Goal: Task Accomplishment & Management: Use online tool/utility

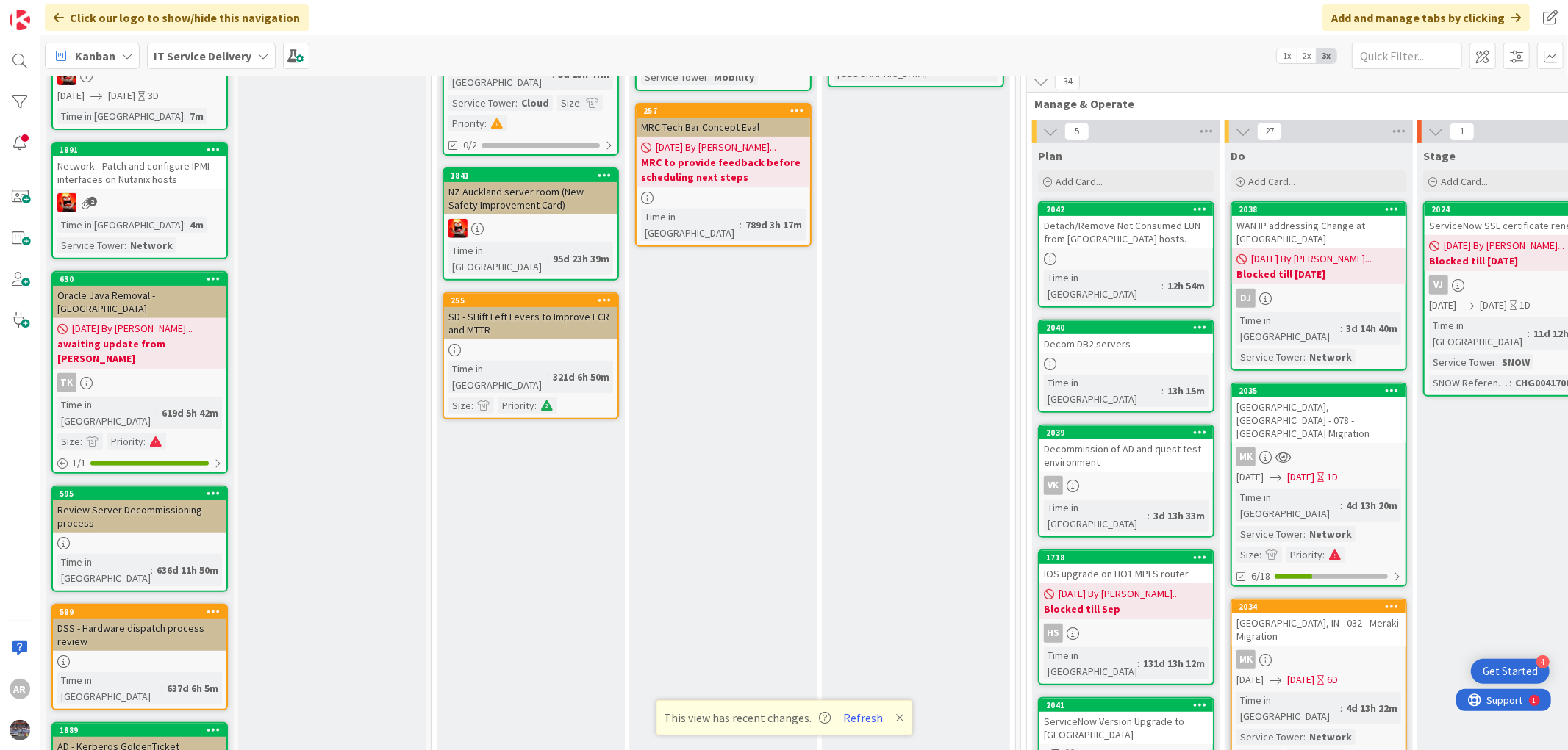
scroll to position [335, 0]
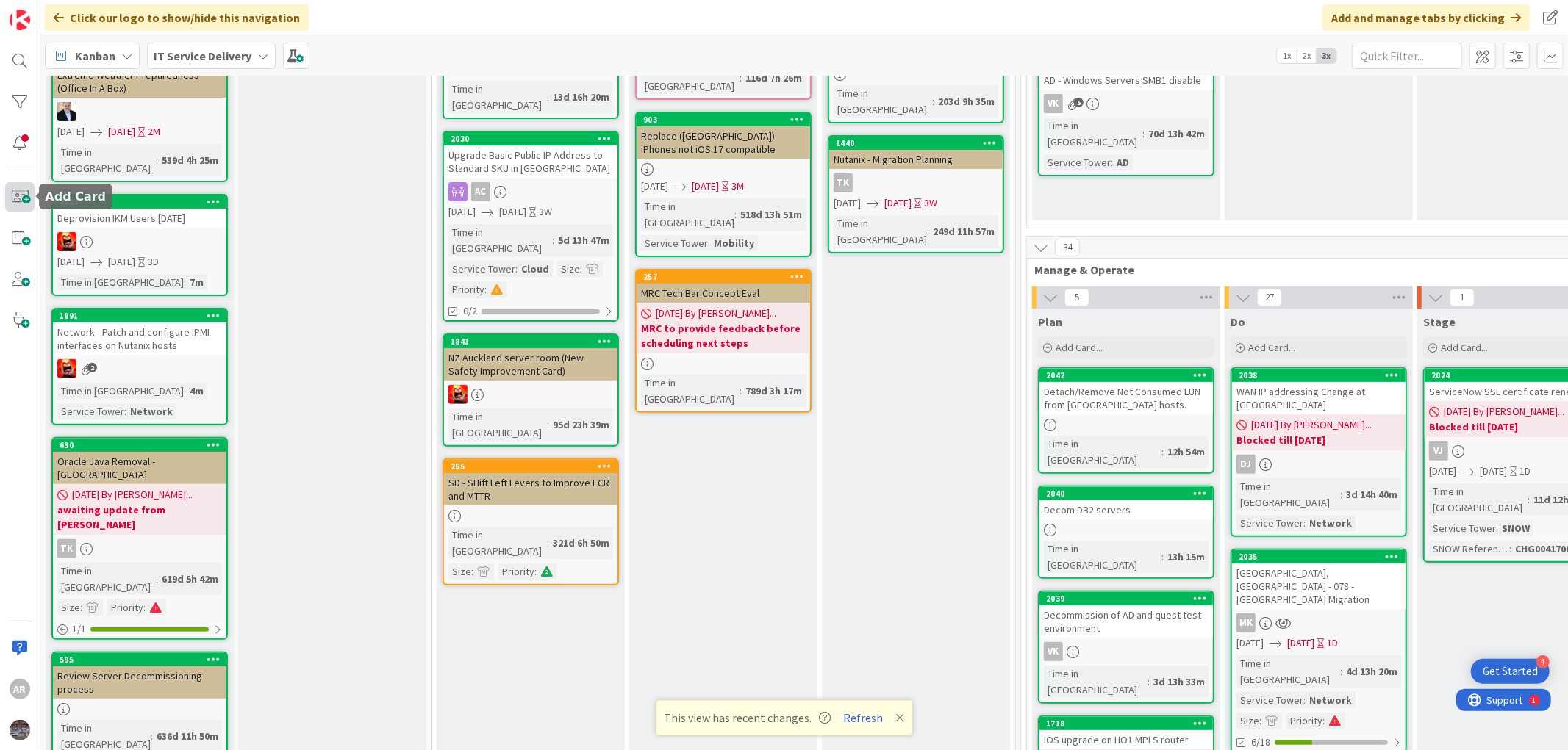
click at [26, 196] on span at bounding box center [21, 197] width 30 height 30
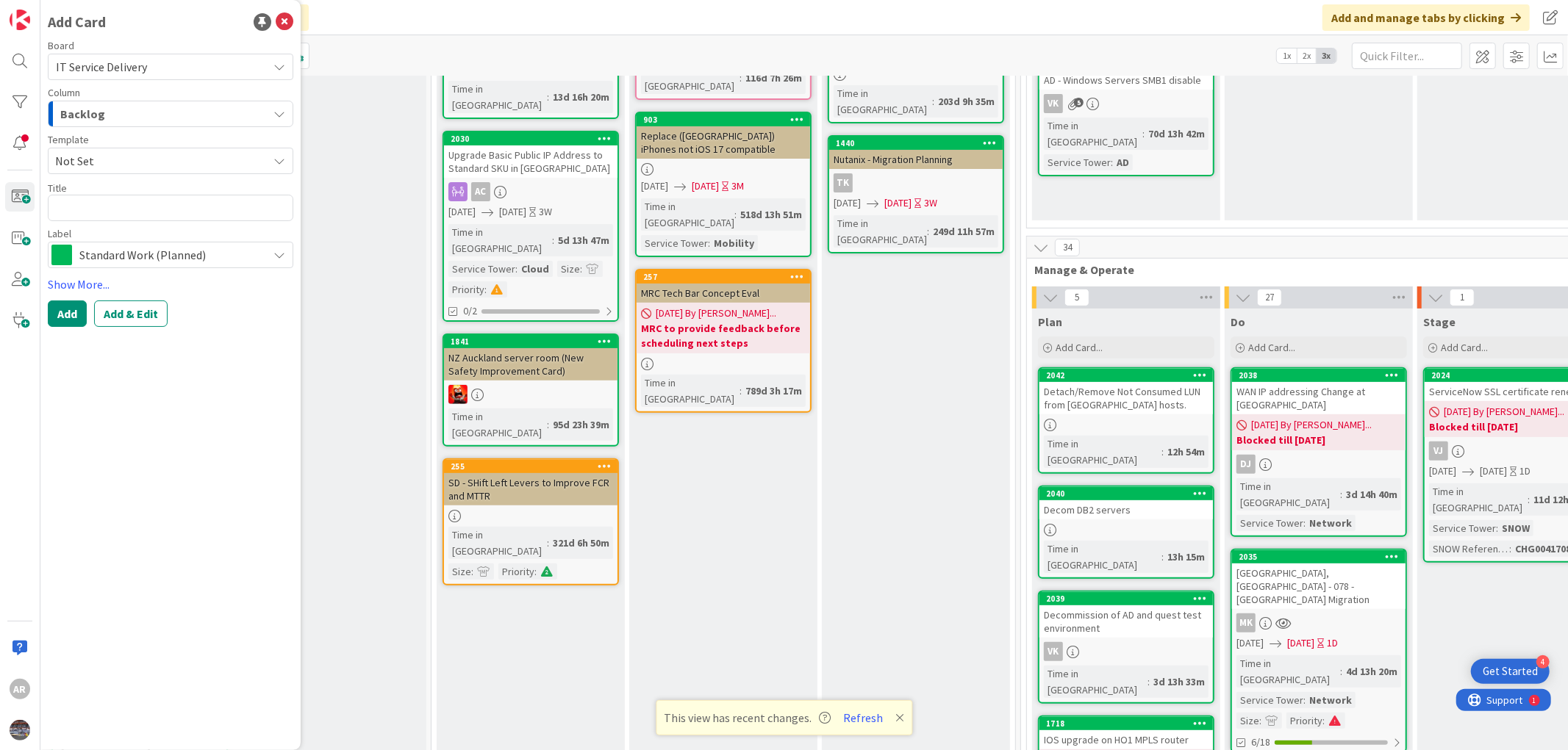
click at [123, 109] on div "Backlog" at bounding box center [162, 113] width 211 height 23
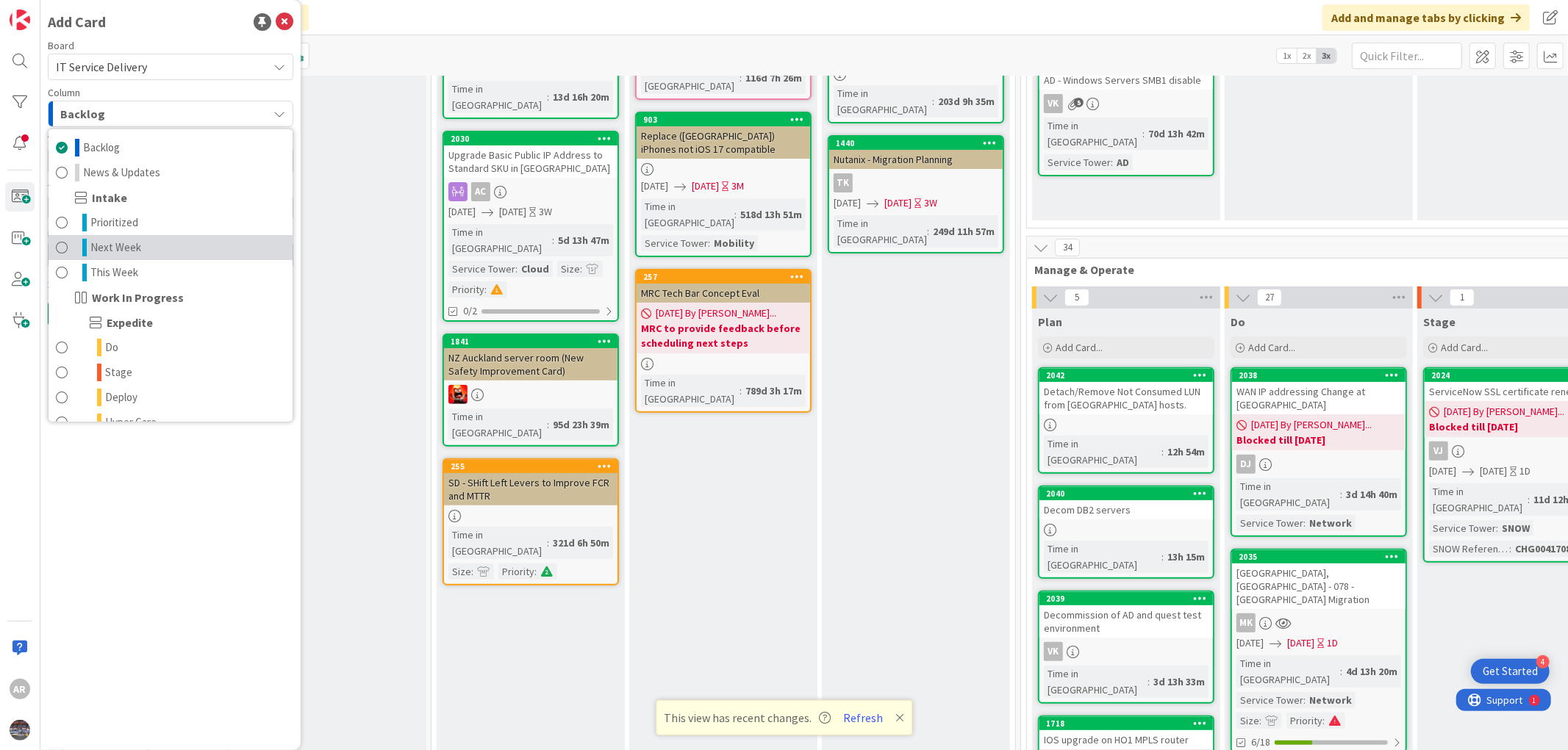
click at [105, 243] on span "Next Week" at bounding box center [116, 247] width 50 height 18
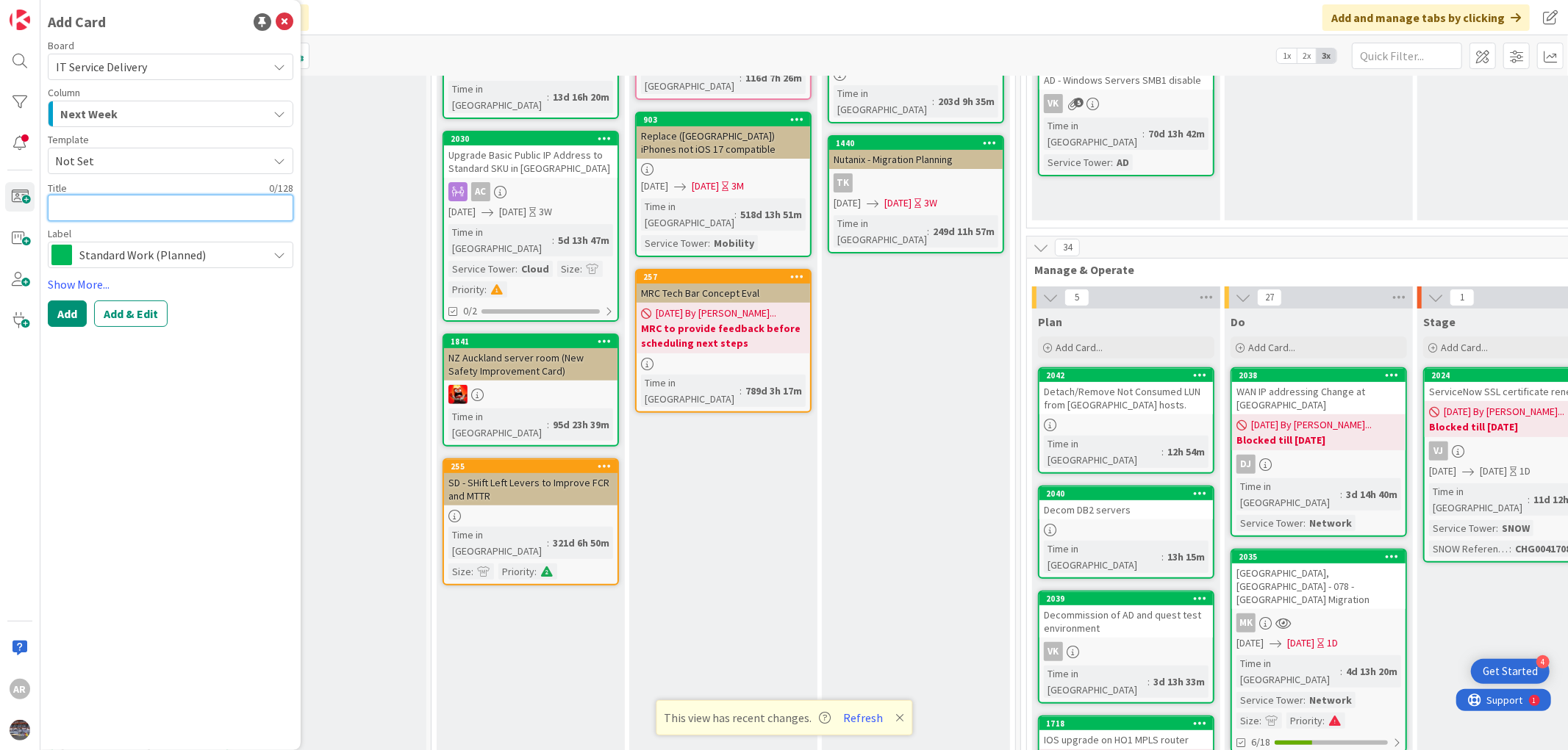
click at [91, 208] on textarea at bounding box center [170, 208] width 245 height 26
paste textarea "65 IONs show in the SD-WAN portal, but only 5 are on hand — confirming with Pal…"
type textarea "x"
type textarea "65 IONs show in the SD-WAN portal, but only 5 are on hand — confirming with Pal…"
paste textarea "ION Device Inventory Cleanup – Licensing Verification Pending"
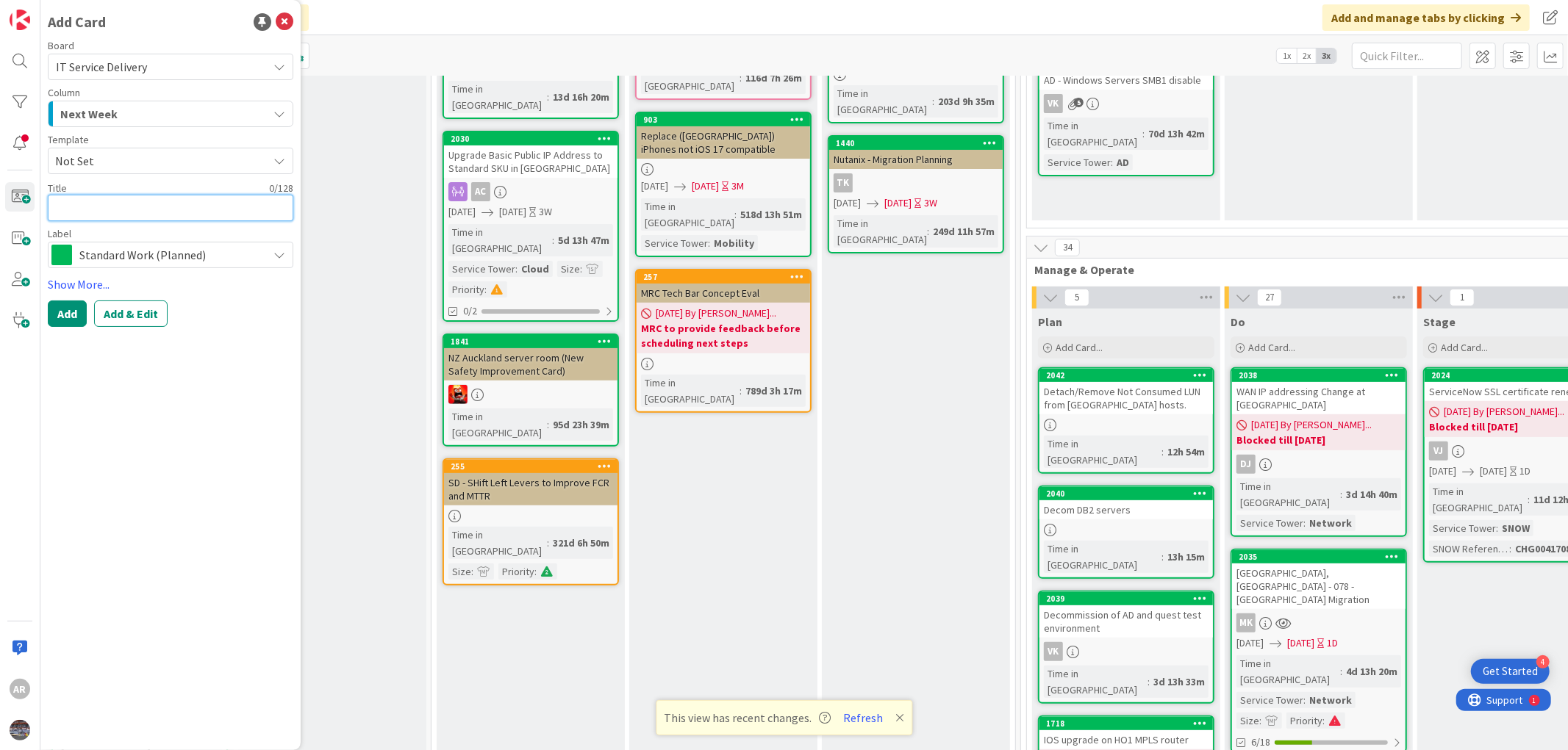
type textarea "x"
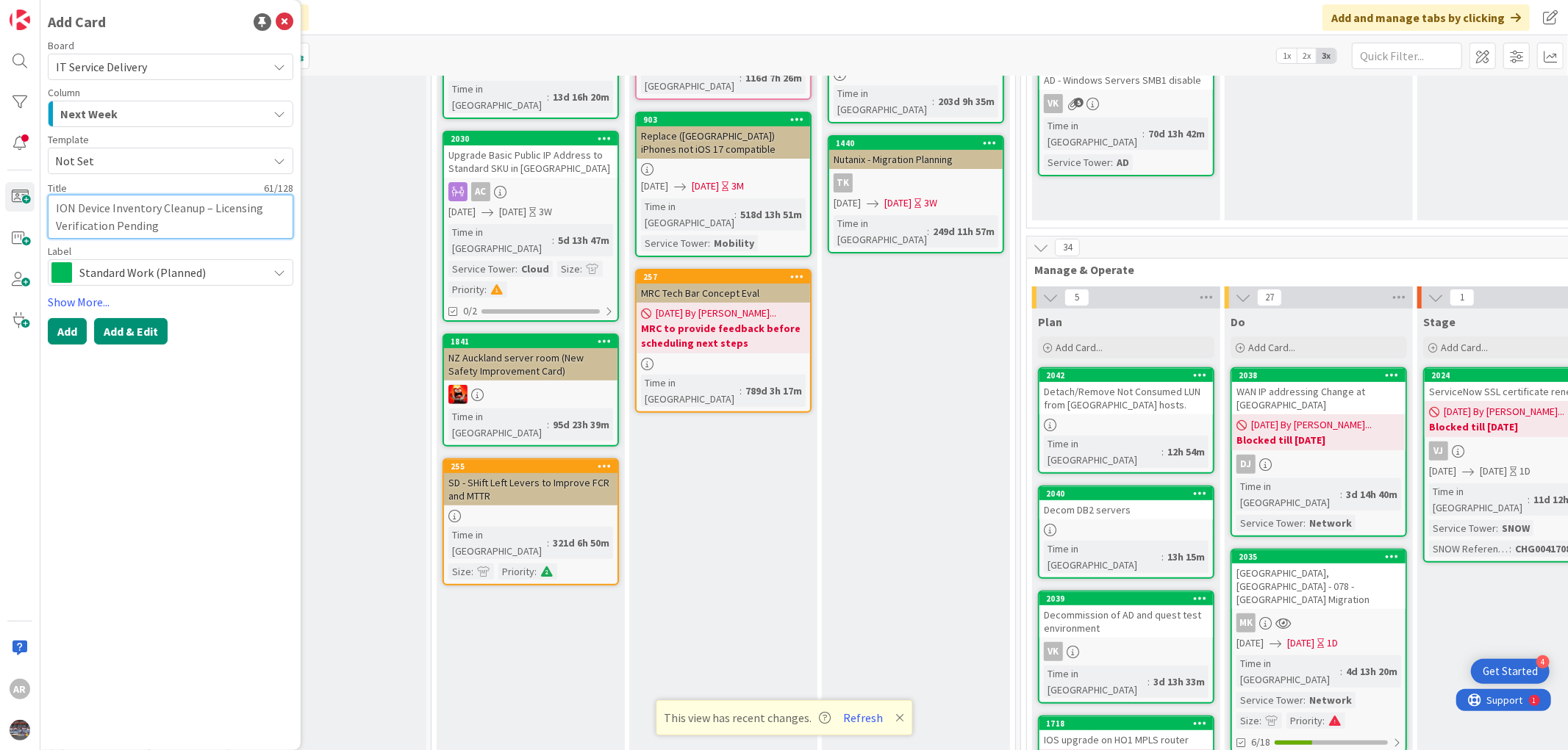
type textarea "ION Device Inventory Cleanup – Licensing Verification Pending"
click at [112, 332] on button "Add & Edit" at bounding box center [131, 331] width 74 height 26
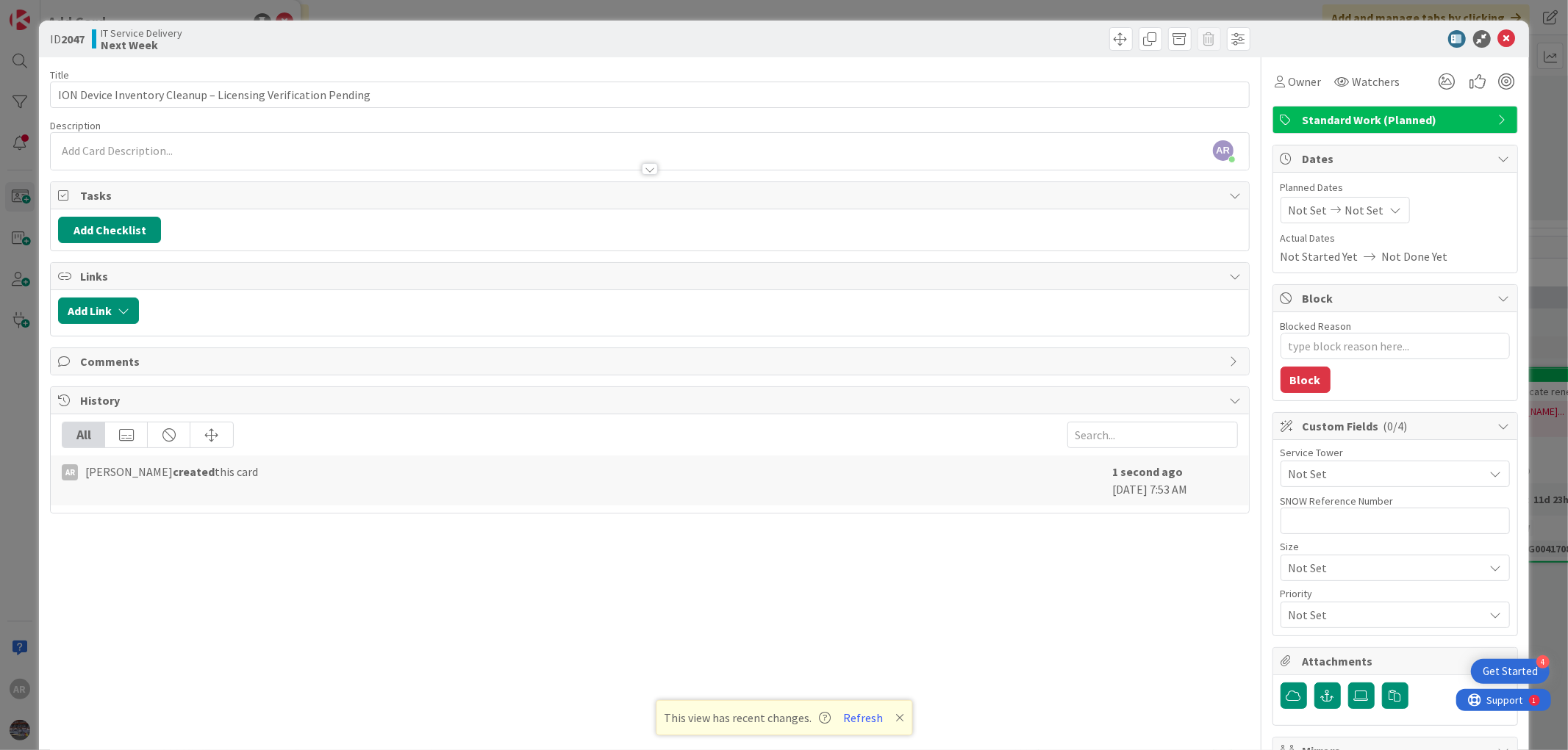
click at [133, 150] on div "AR [PERSON_NAME] just joined" at bounding box center [649, 151] width 1197 height 36
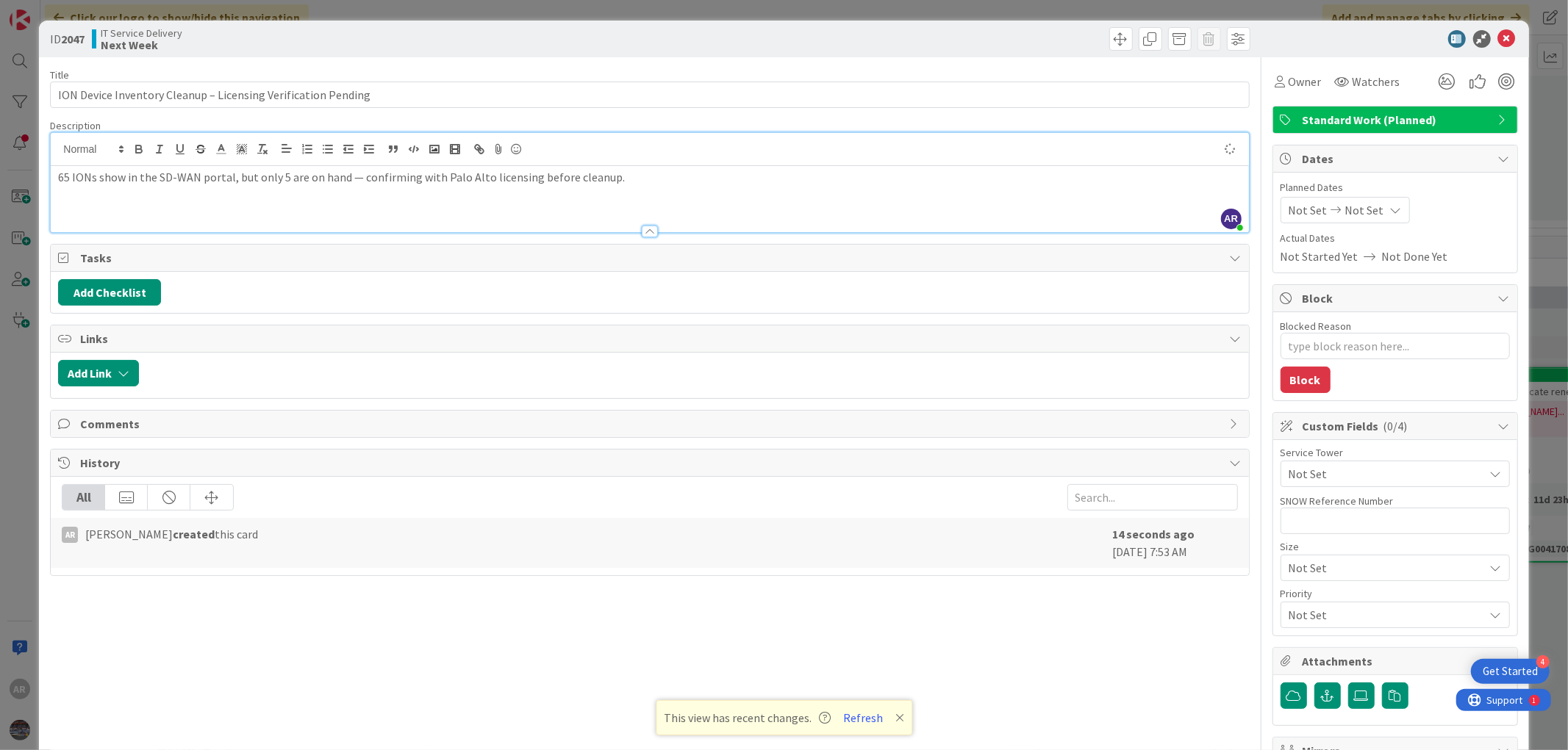
type textarea "x"
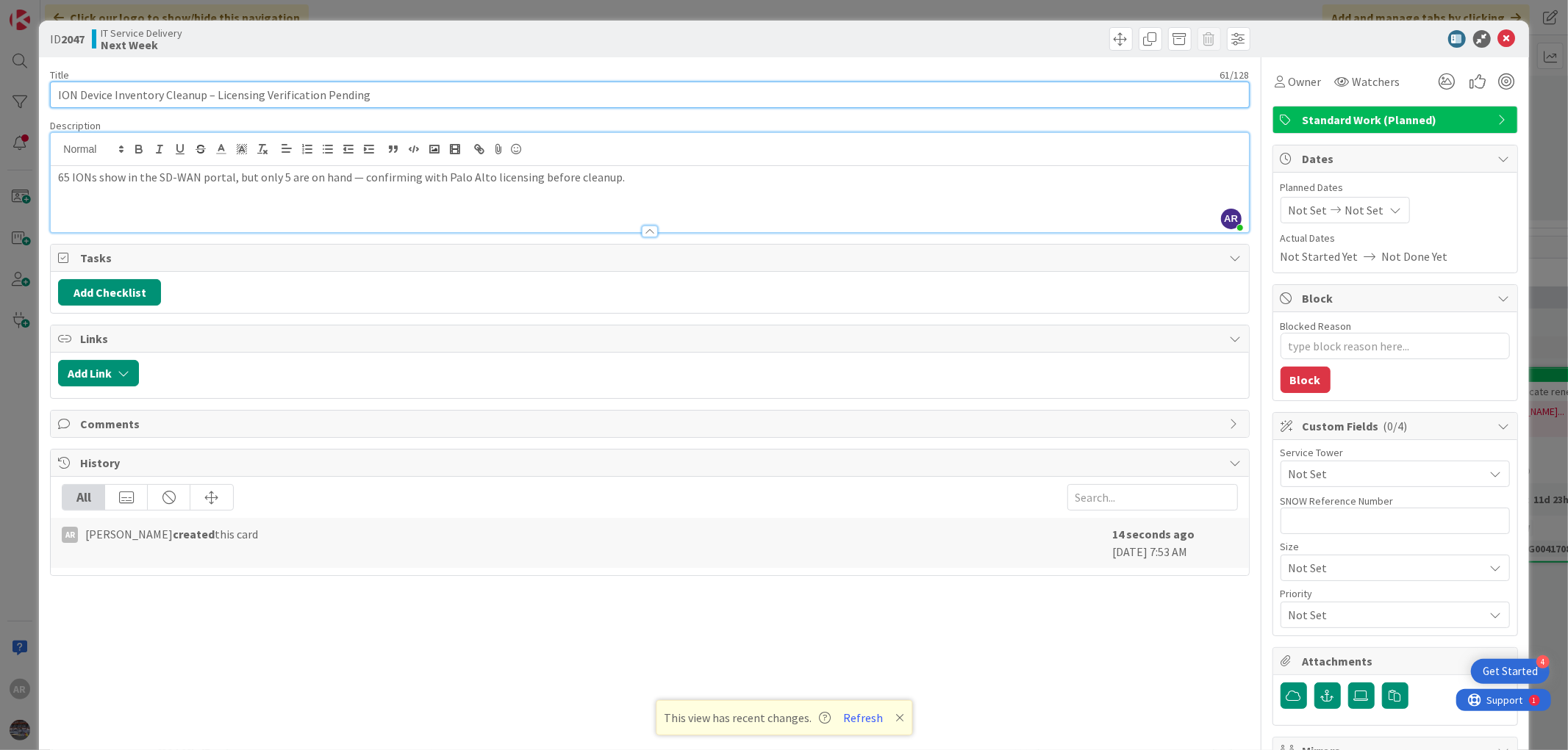
click at [380, 90] on input "ION Device Inventory Cleanup – Licensing Verification Pending" at bounding box center [650, 94] width 1199 height 26
type input "ION Device Inventory Cleanup – Licensing Verification Pending"
type textarea "x"
type input "ION Device Inventory Cleanup – Licensing Verification Pending |"
paste input "03708084"
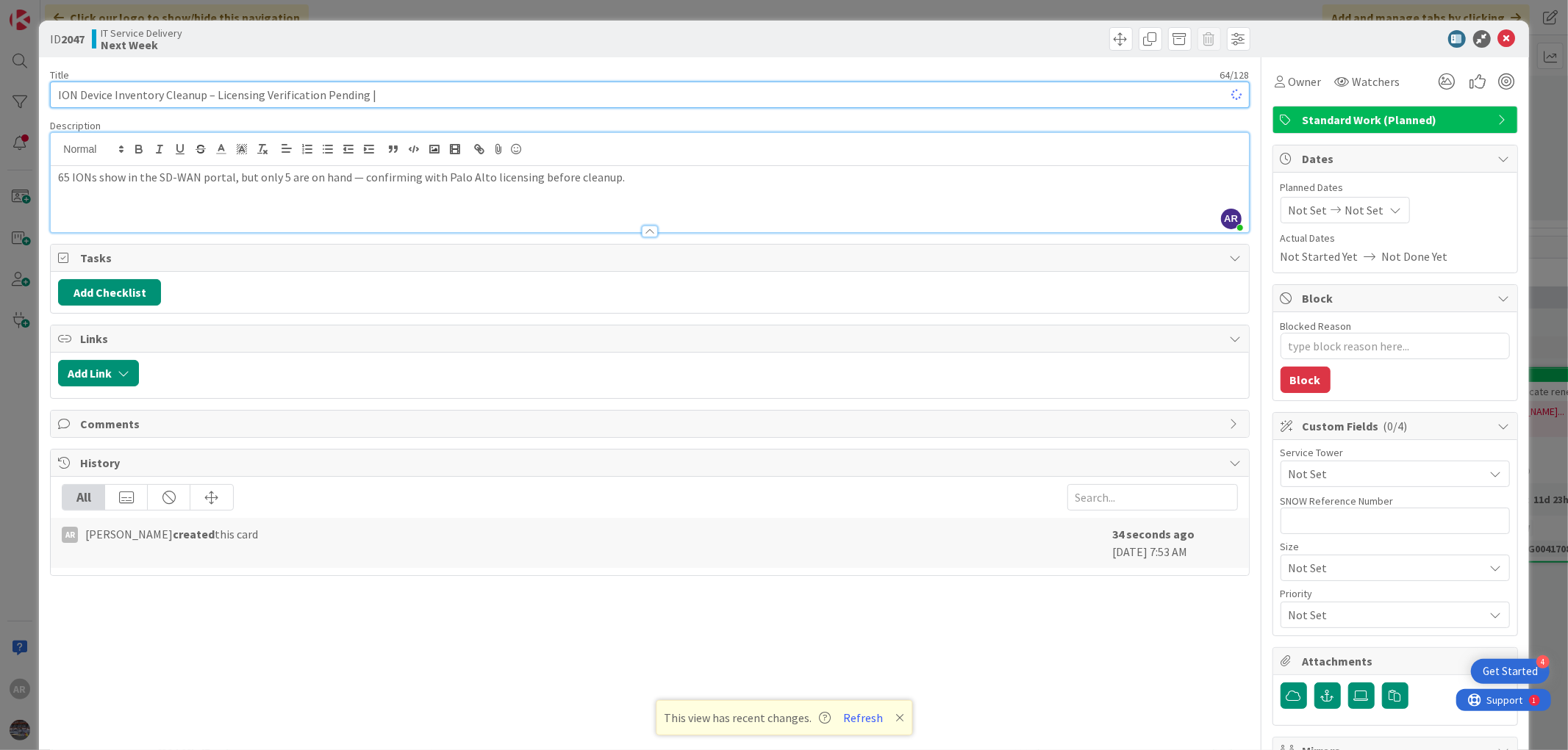
type textarea "x"
type input "ION Device Inventory Cleanup – Licensing Verification Pending | 03708084"
type textarea "x"
type input "ION Device Inventory Cleanup – Licensing Verification Pending | 03708084"
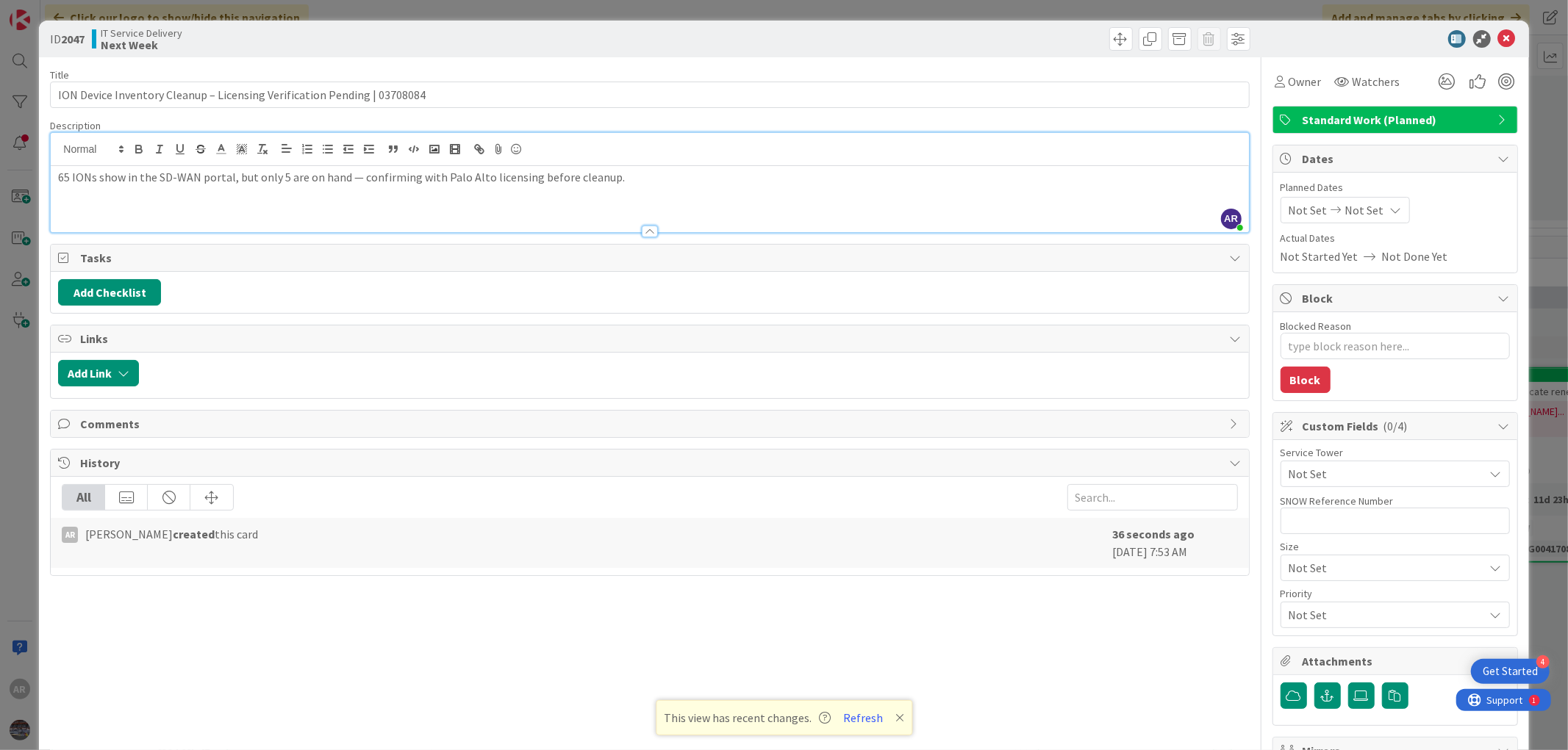
click at [626, 182] on p "65 IONs show in the SD-WAN portal, but only 5 are on hand — confirming with Pal…" at bounding box center [649, 177] width 1183 height 17
type textarea "x"
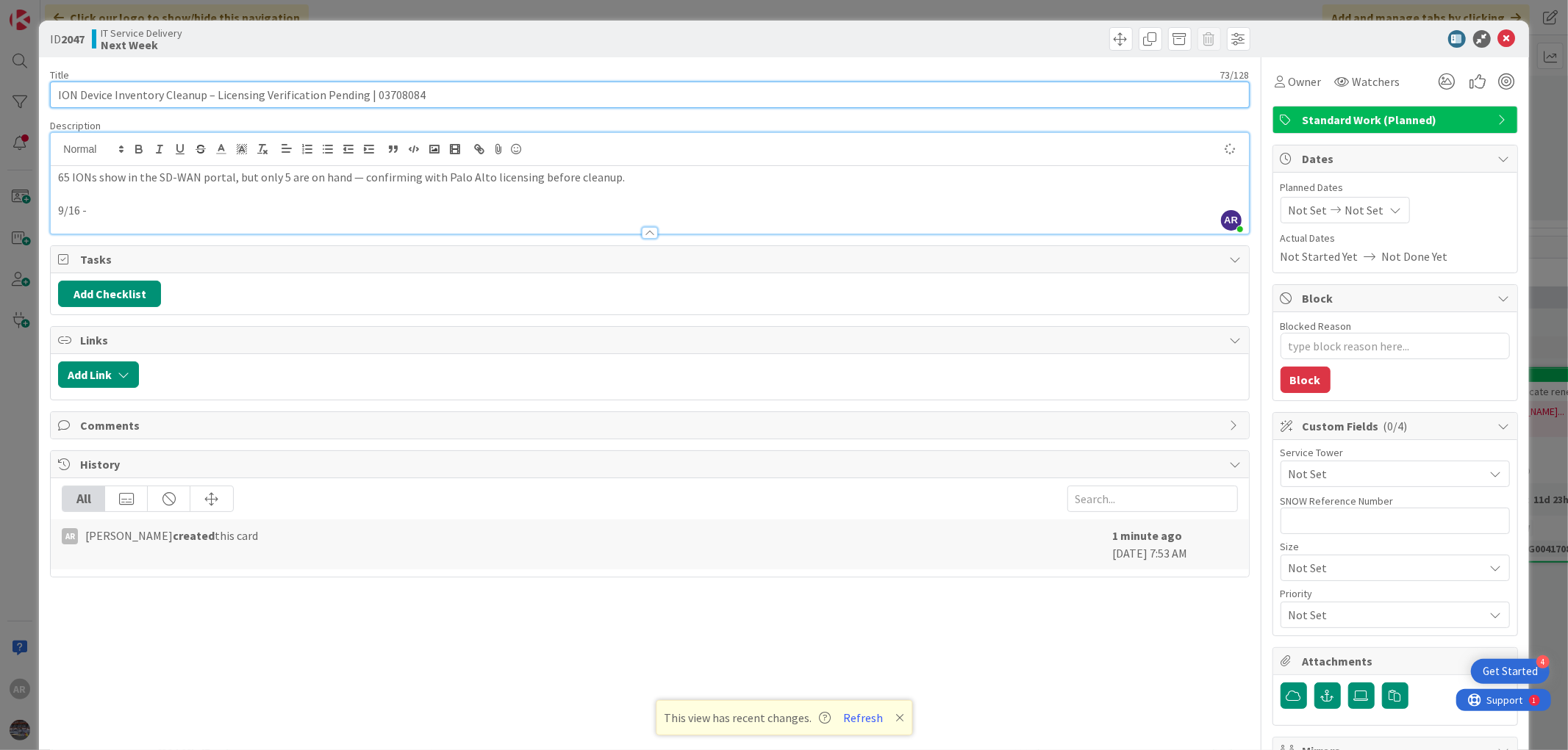
drag, startPoint x: 427, startPoint y: 92, endPoint x: 371, endPoint y: 93, distance: 56.0
click at [371, 93] on input "ION Device Inventory Cleanup – Licensing Verification Pending | 03708084" at bounding box center [650, 94] width 1199 height 26
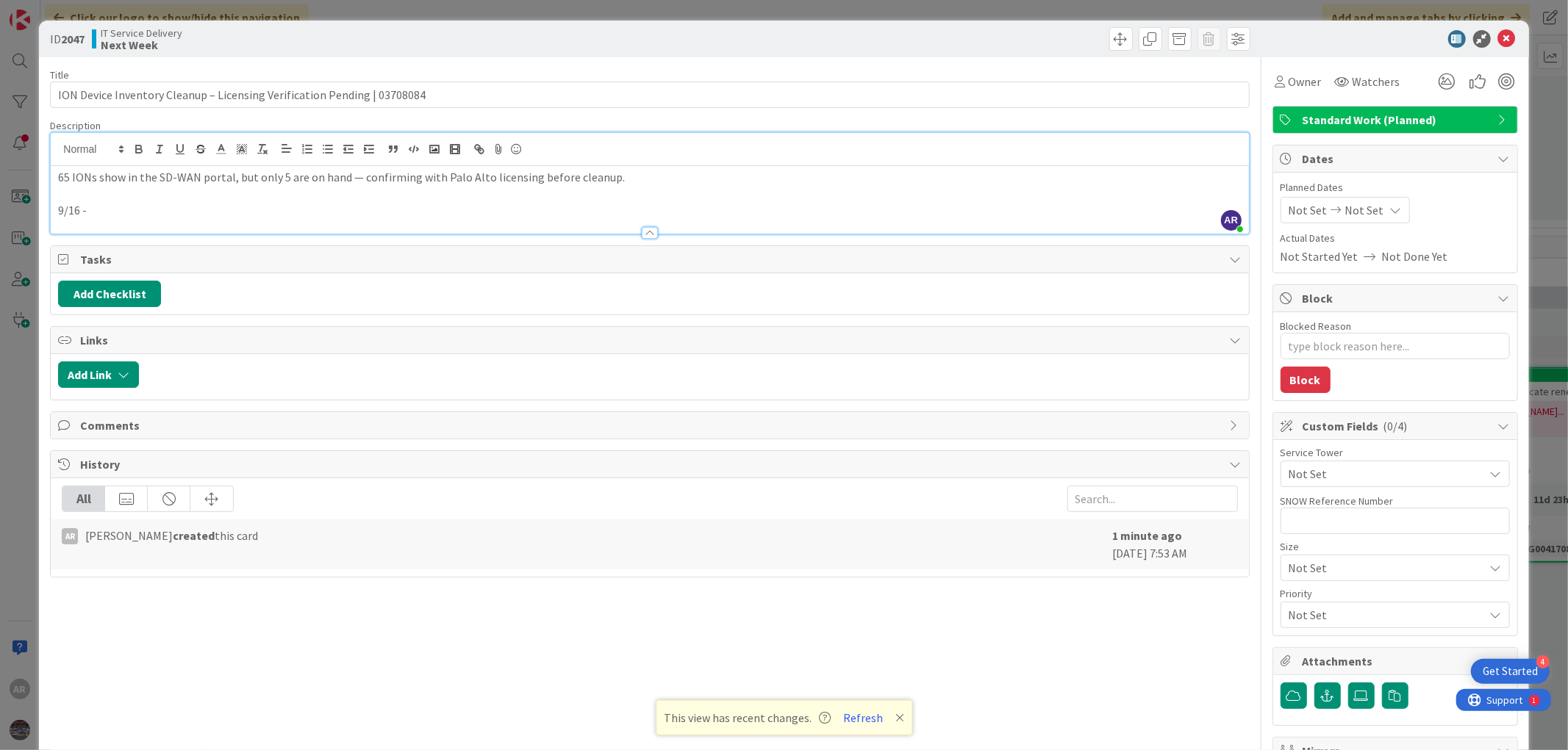
click at [119, 209] on p "9/16 -" at bounding box center [649, 211] width 1183 height 17
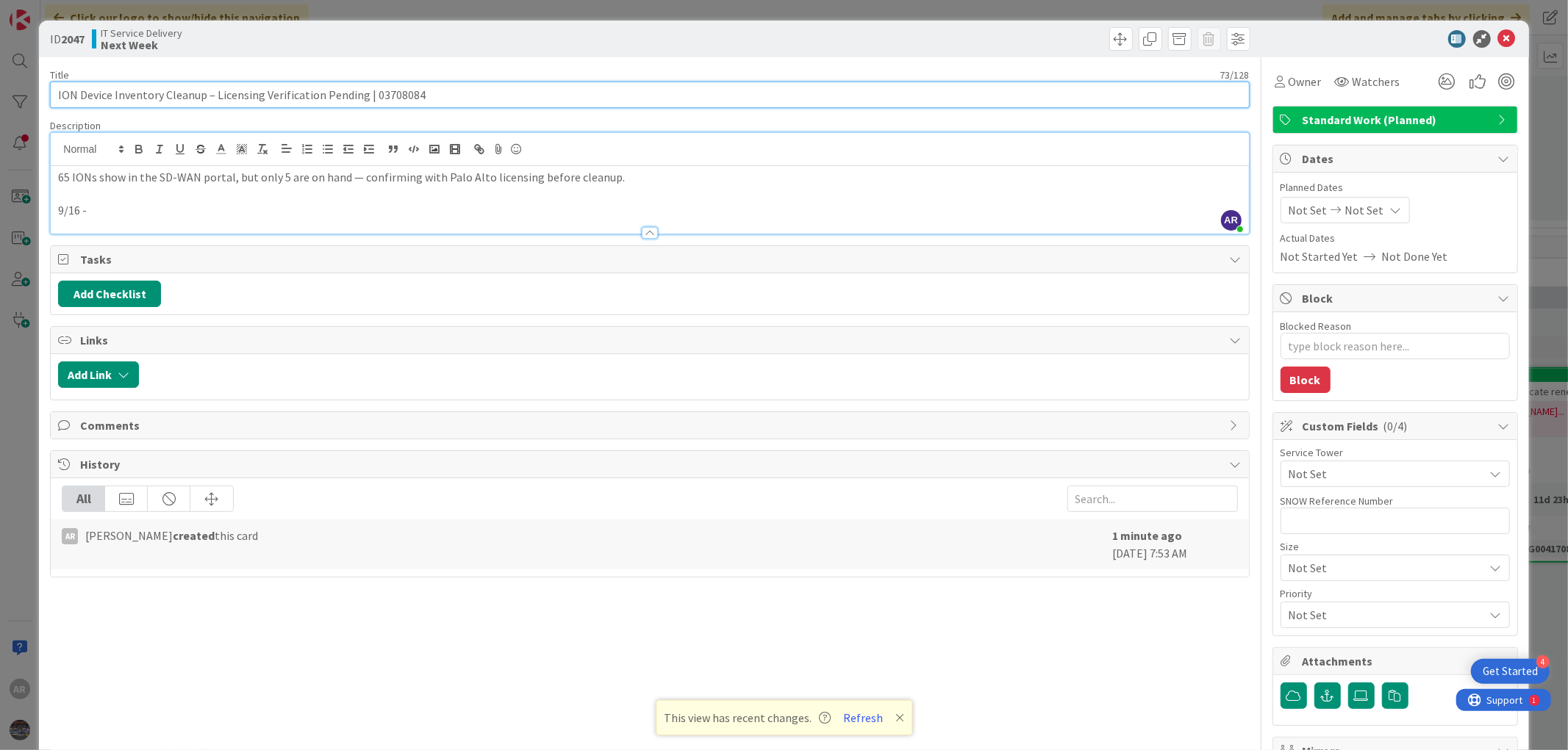
click at [400, 98] on input "ION Device Inventory Cleanup – Licensing Verification Pending | 03708084" at bounding box center [650, 94] width 1199 height 26
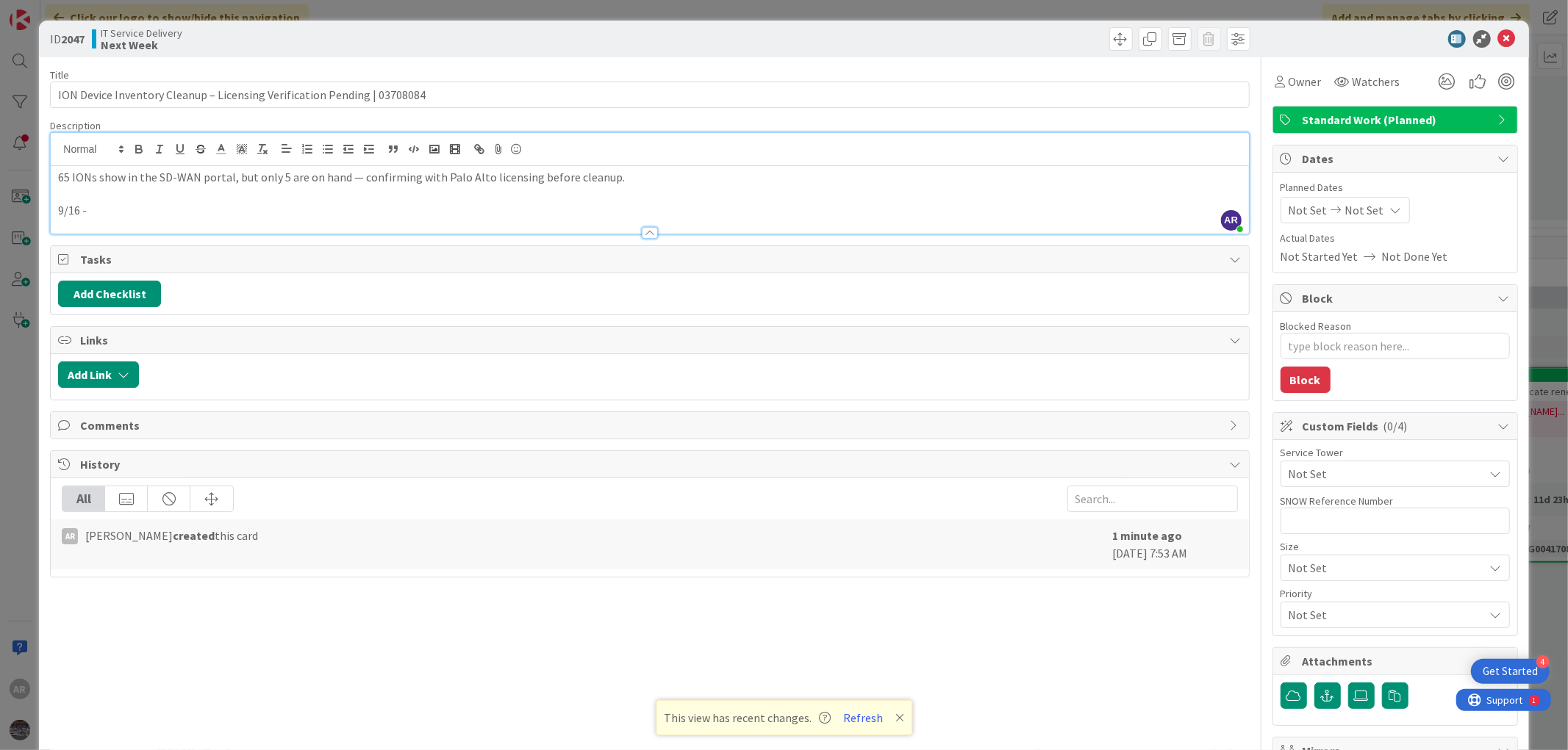
click at [108, 206] on p "9/16 -" at bounding box center [649, 211] width 1183 height 17
click at [1291, 87] on span "Owner" at bounding box center [1305, 81] width 33 height 18
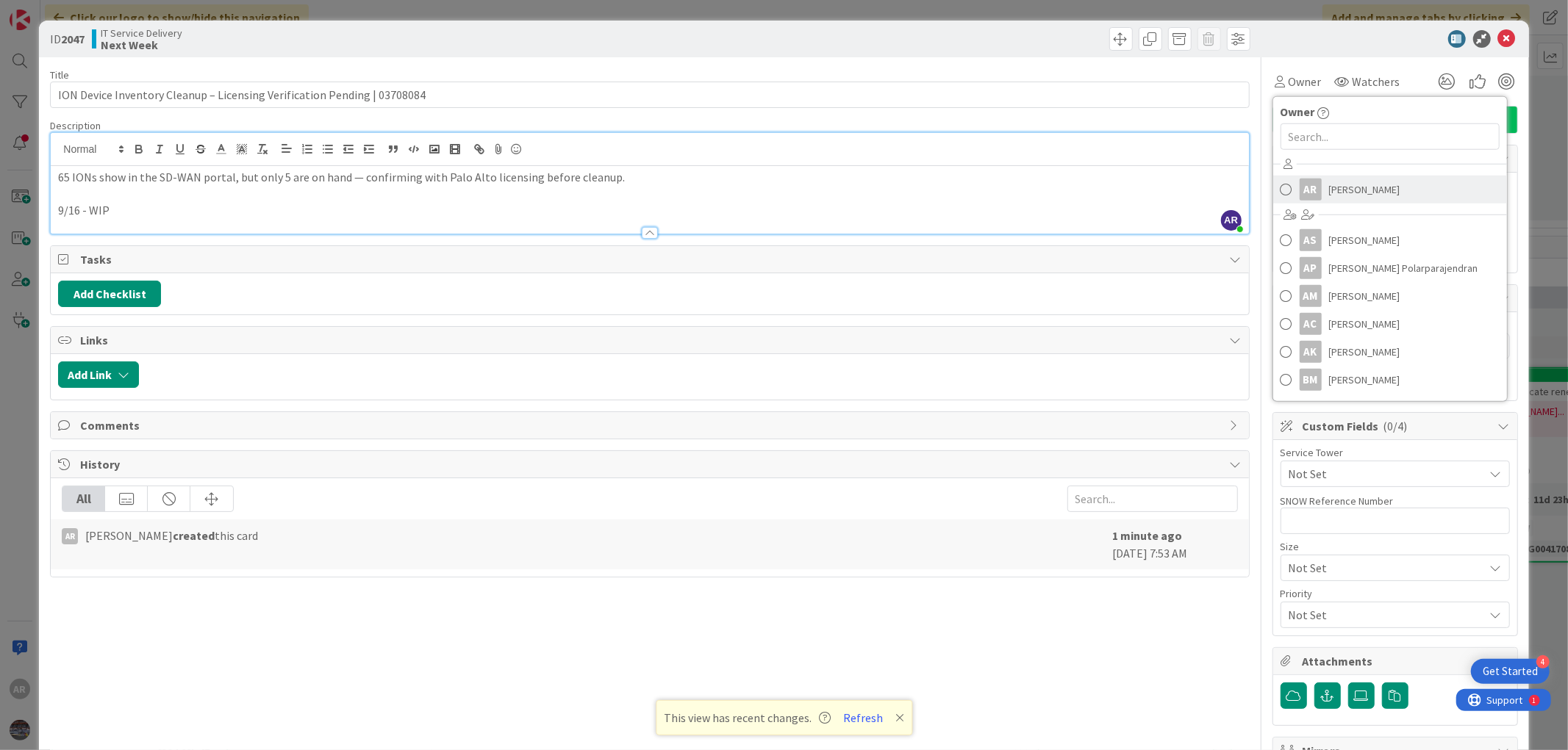
click at [1310, 199] on link "AR [PERSON_NAME]" at bounding box center [1390, 189] width 233 height 28
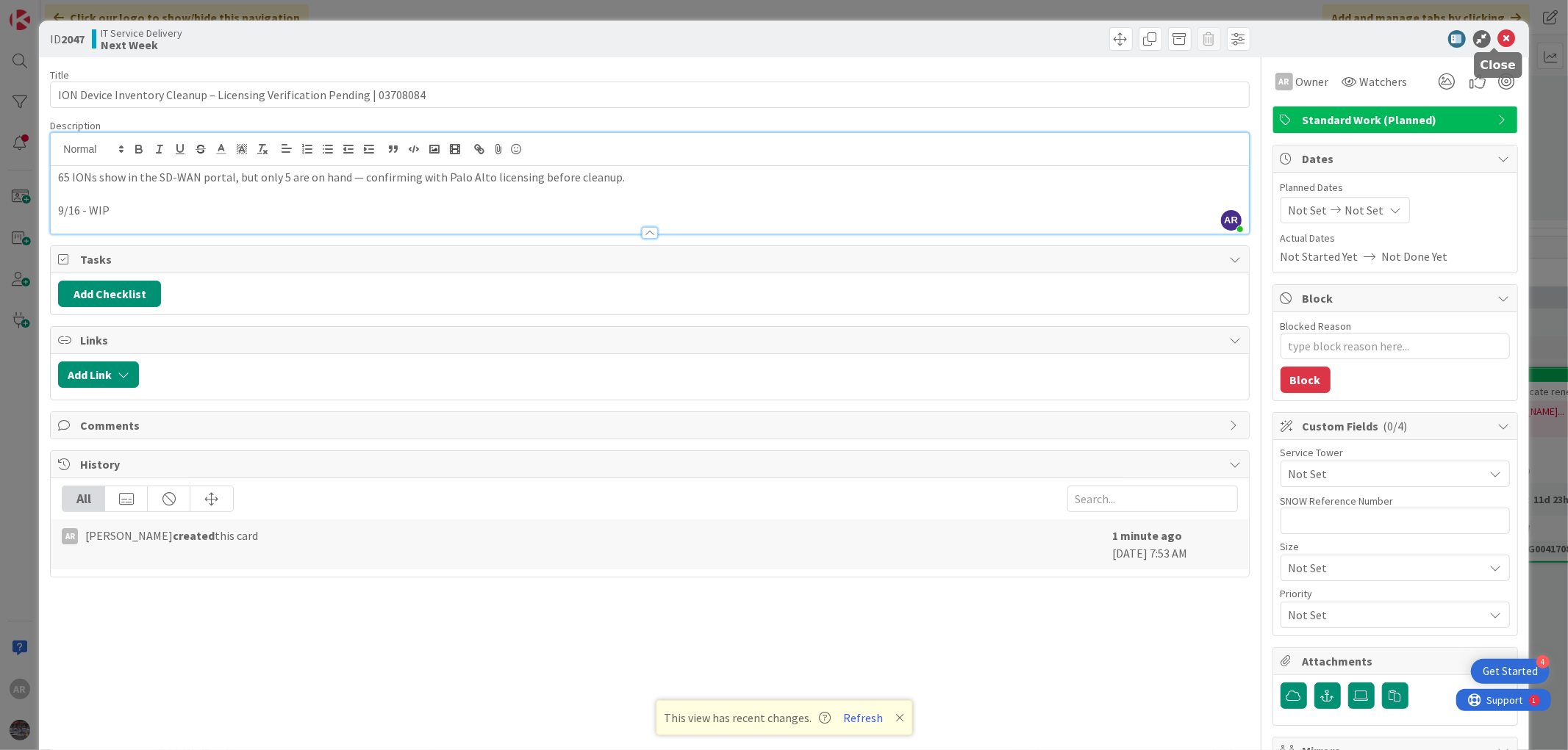
click at [1498, 36] on icon at bounding box center [1506, 38] width 18 height 18
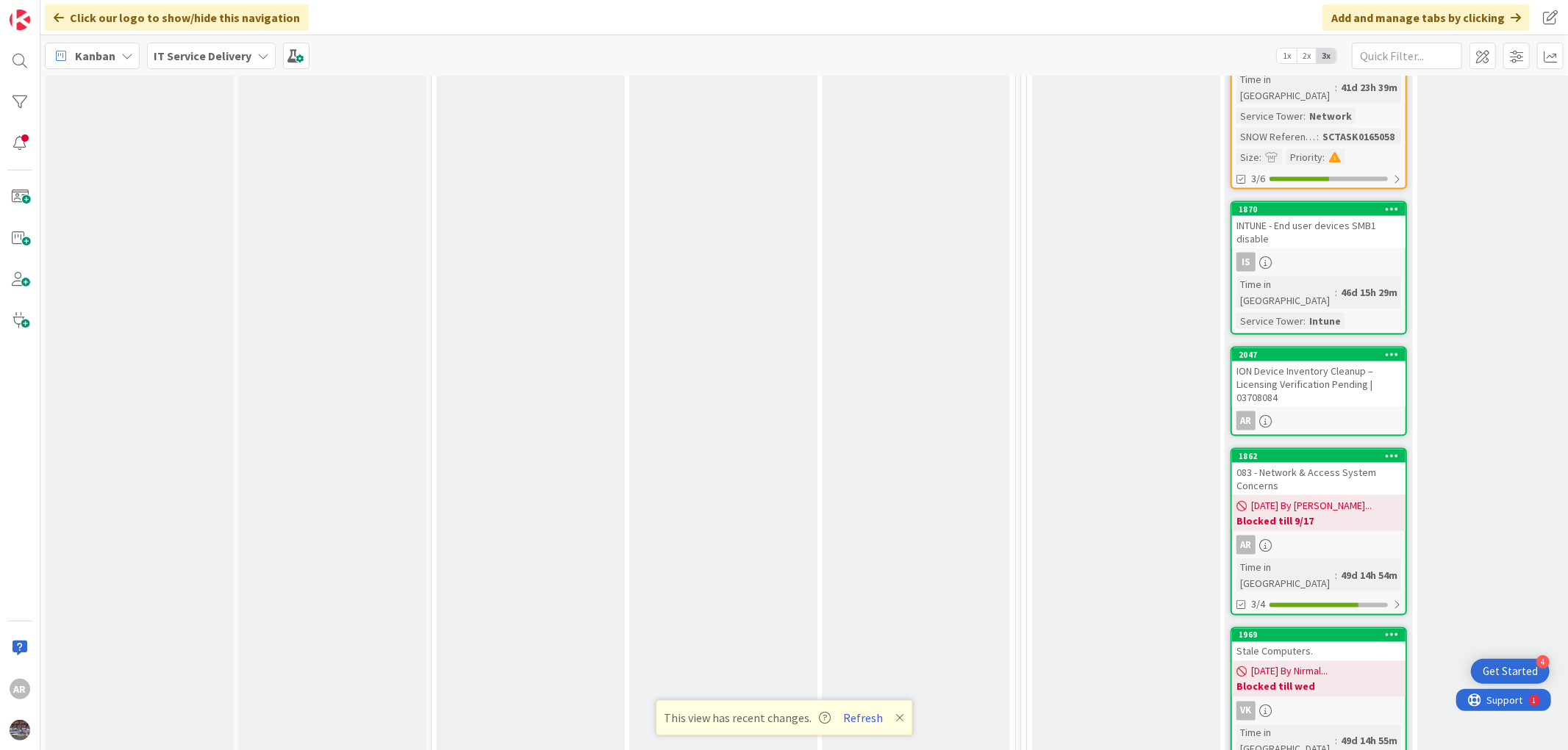
scroll to position [1833, 0]
click at [1314, 462] on div "083 - Network & Access System Concerns" at bounding box center [1319, 478] width 174 height 33
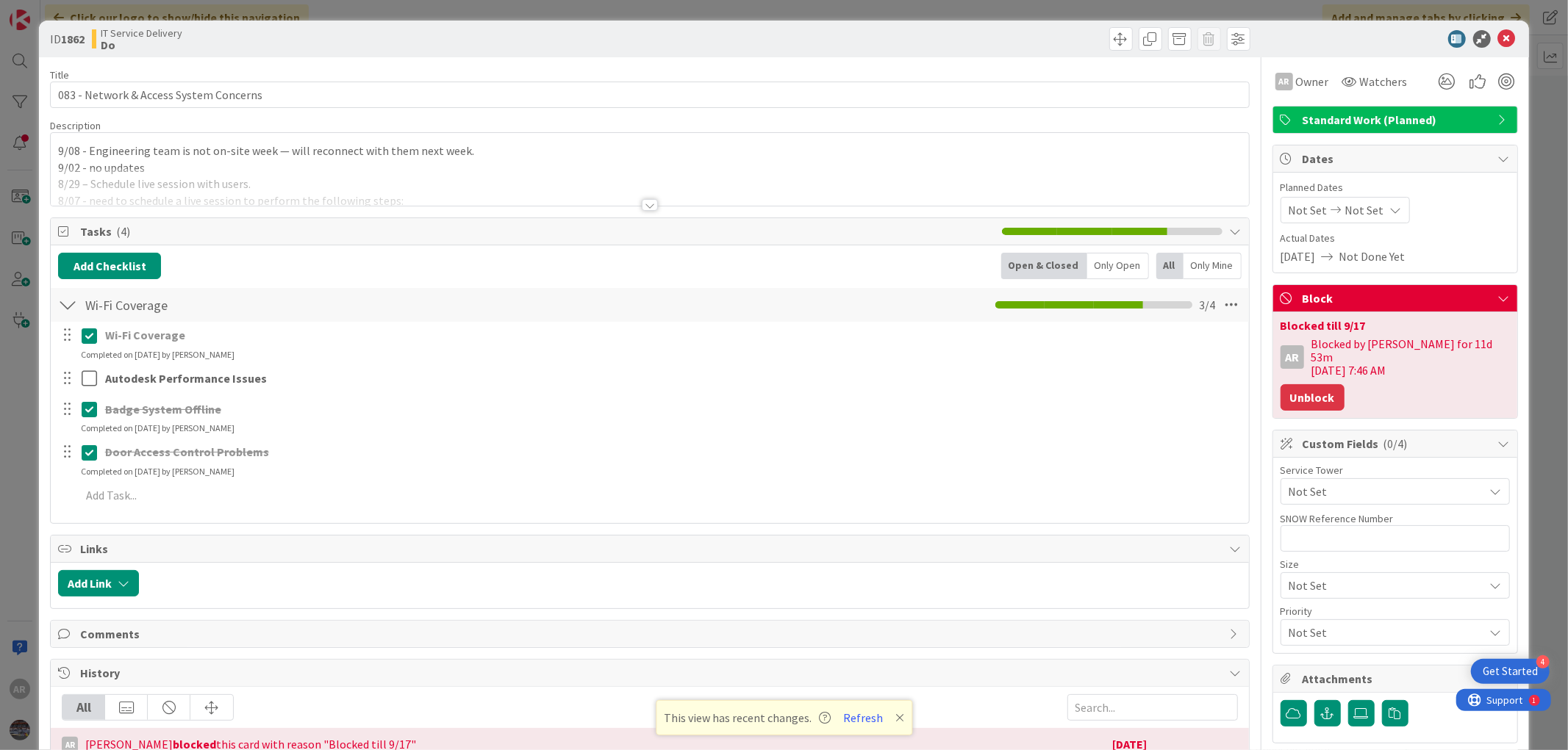
click at [1304, 384] on button "Unblock" at bounding box center [1312, 397] width 64 height 26
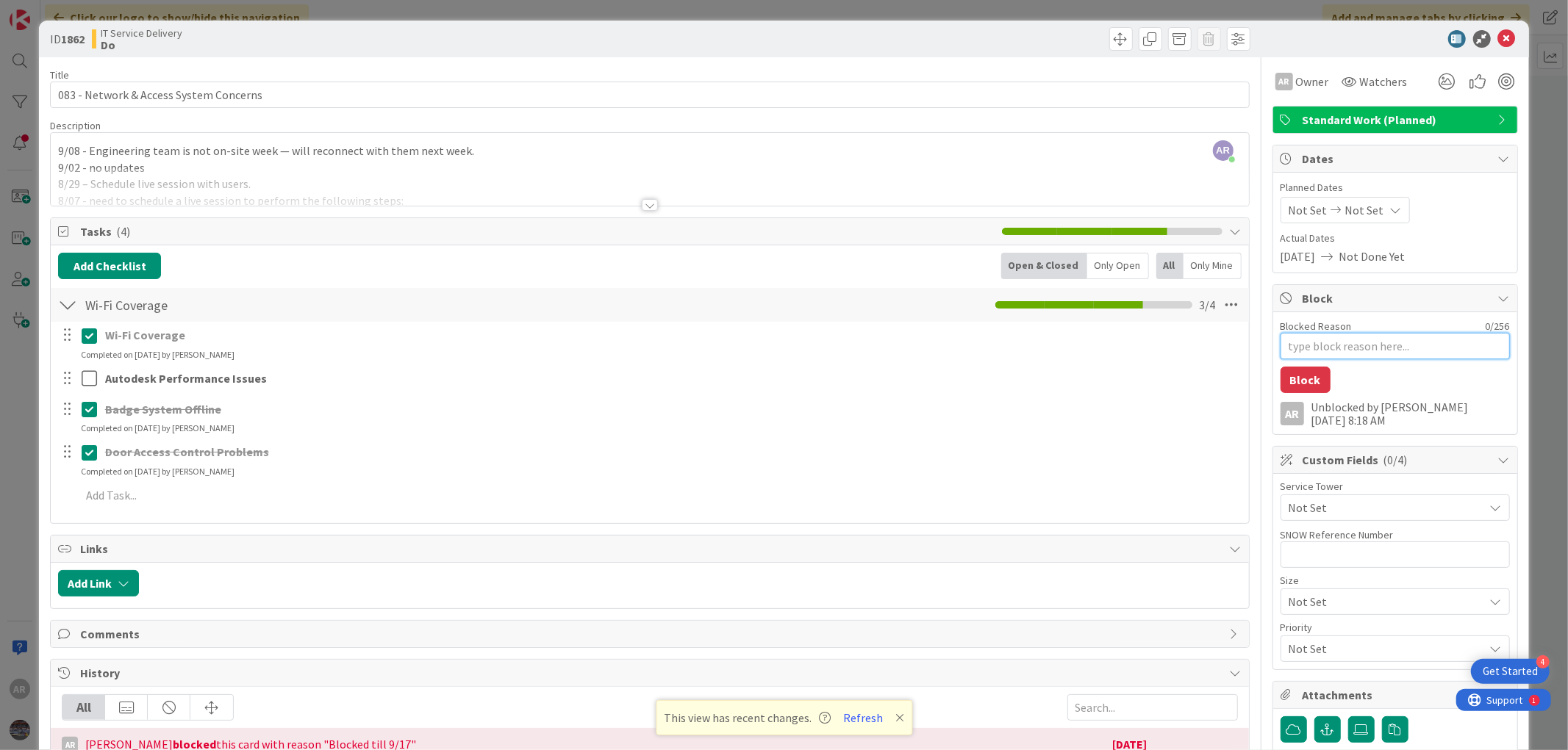
click at [1313, 349] on textarea "Blocked Reason" at bounding box center [1395, 346] width 230 height 26
type textarea "x"
type textarea "B"
type textarea "x"
type textarea "Bl"
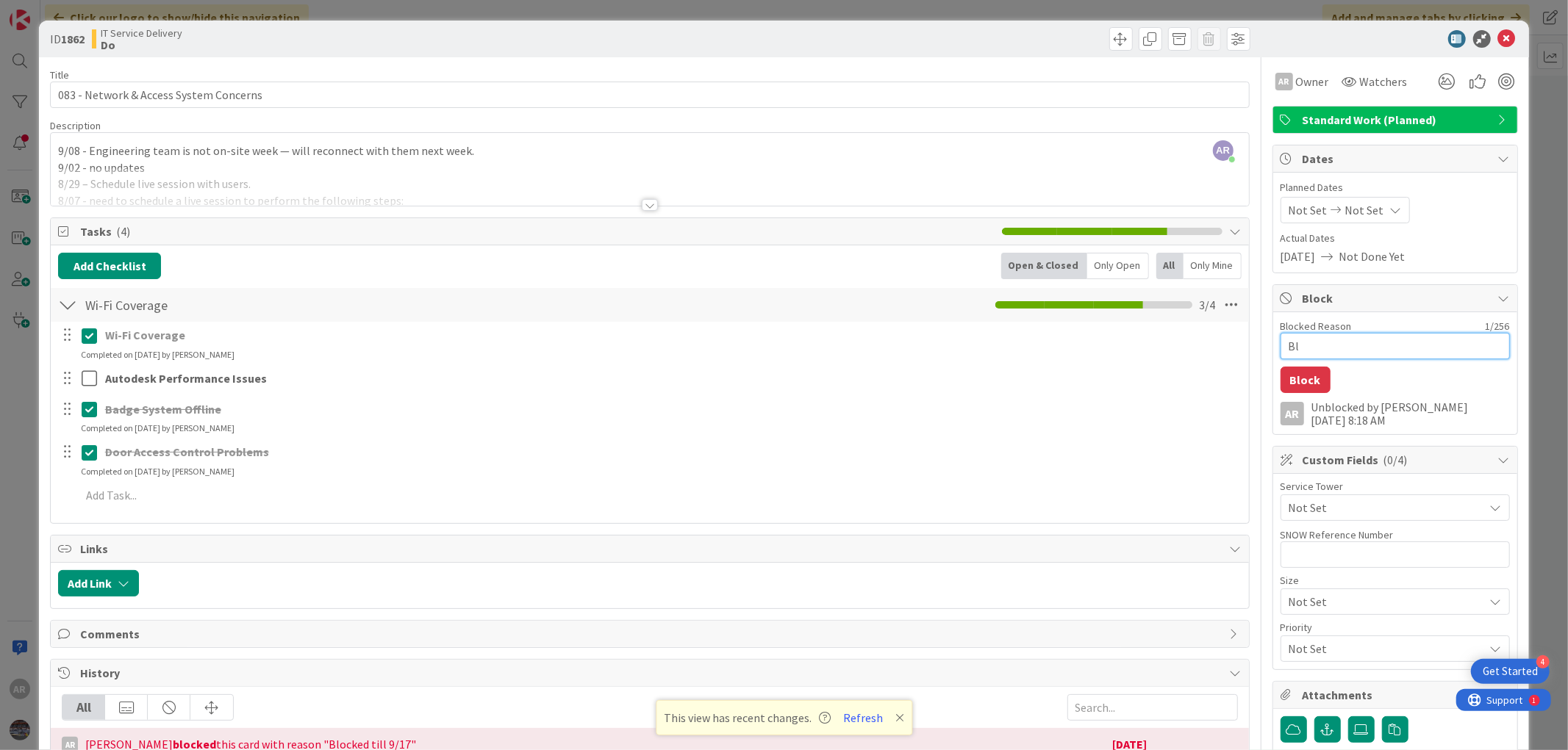
type textarea "x"
type textarea "Blo"
type textarea "x"
type textarea "Bloc"
type textarea "x"
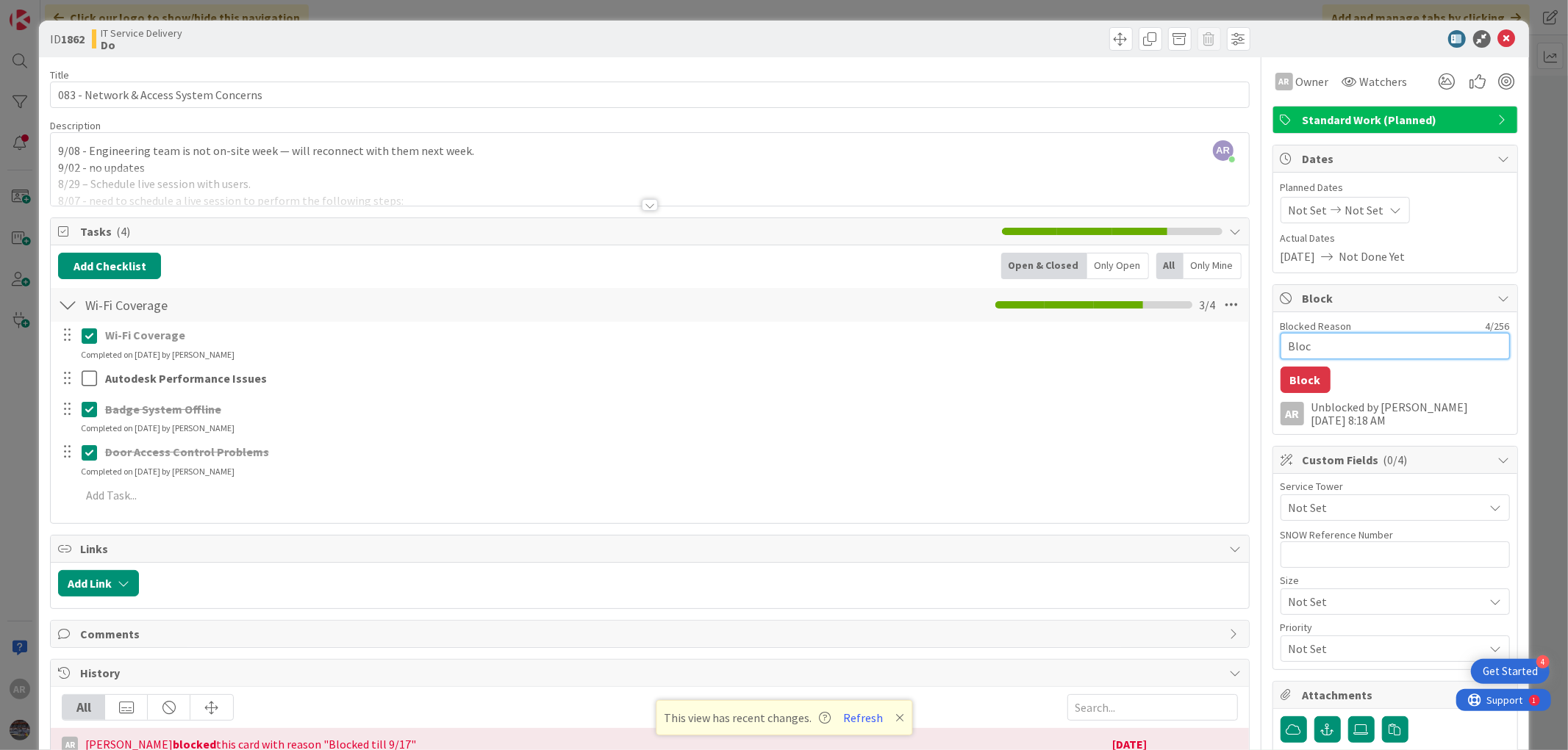
type textarea "Block"
type textarea "x"
type textarea "Blocke"
type textarea "x"
type textarea "Blocked"
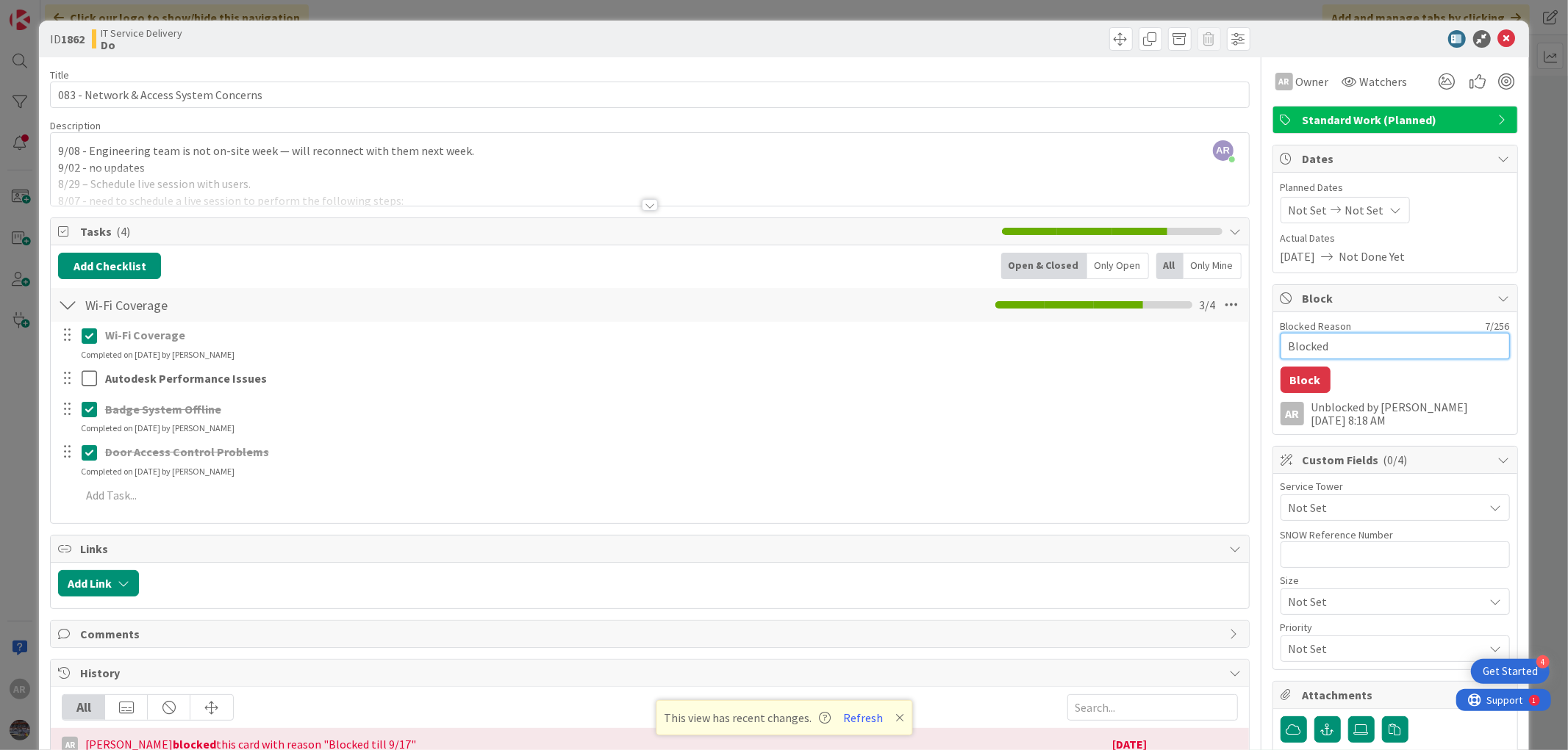
type textarea "x"
type textarea "Blocked"
type textarea "x"
type textarea "Blocked t"
type textarea "x"
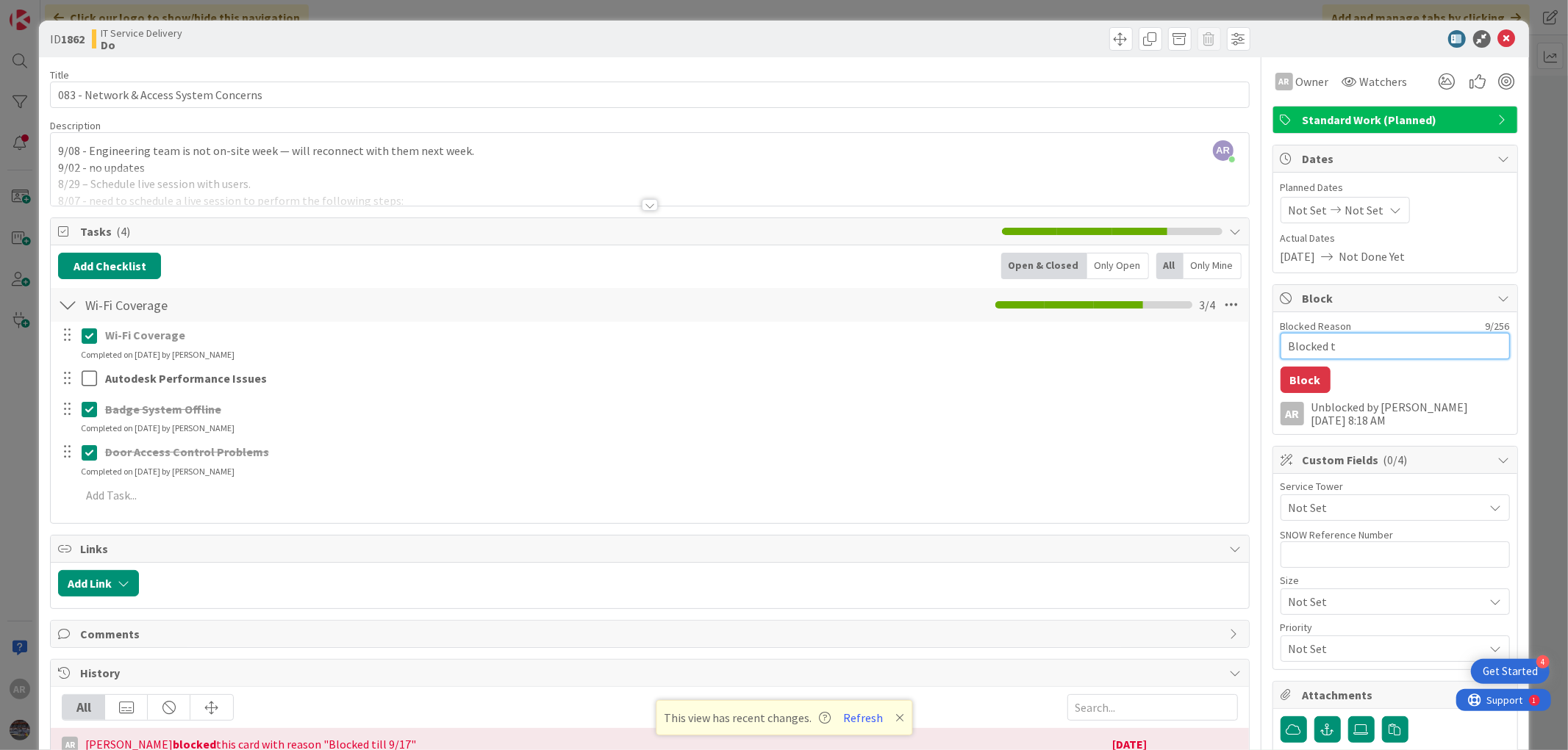
type textarea "Blocked ti"
type textarea "x"
type textarea "Blocked til"
type textarea "x"
type textarea "Blocked till"
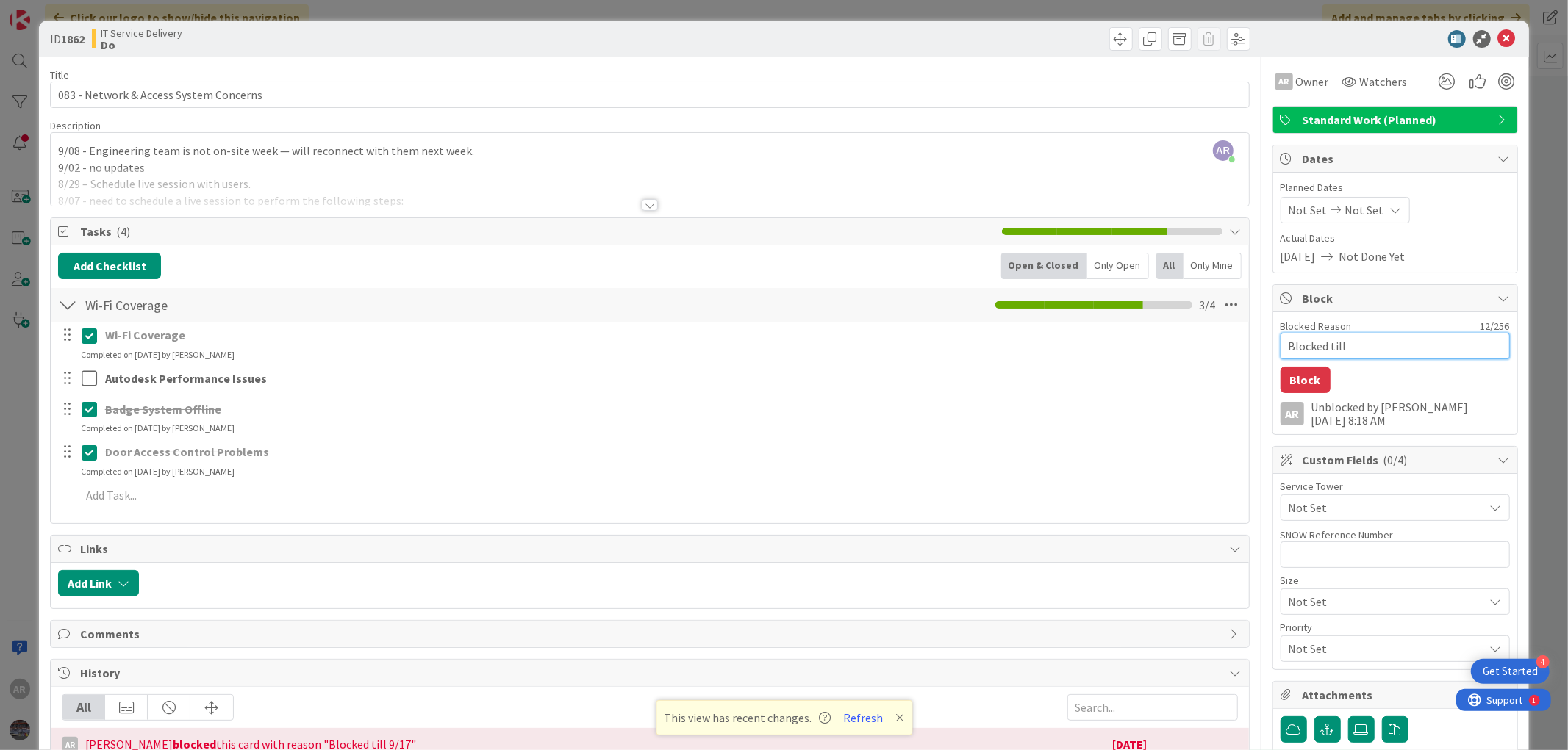
type textarea "x"
type textarea "Blocked till"
type textarea "x"
type textarea "Blocked till 9"
type textarea "x"
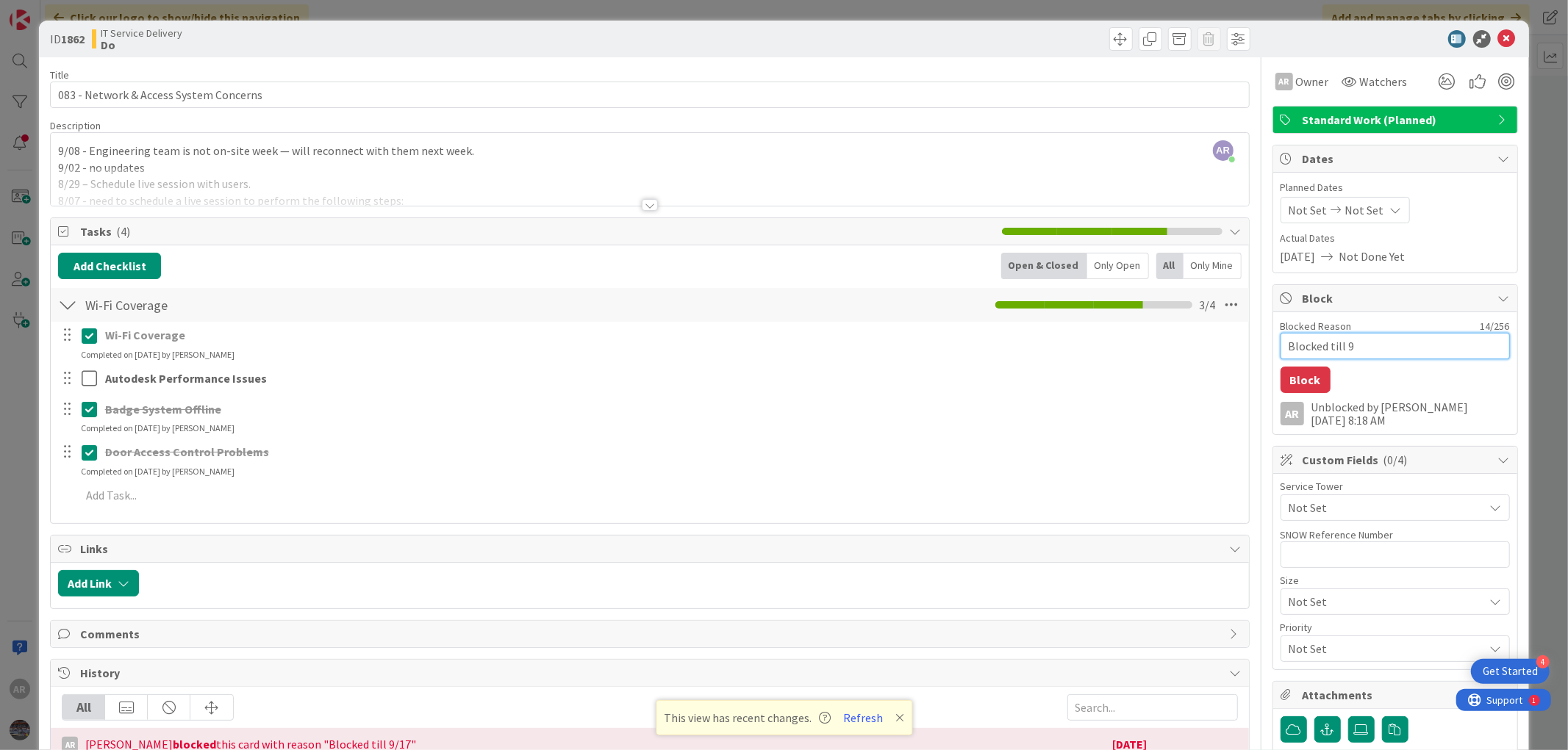
type textarea "Blocked till 9/"
type textarea "x"
type textarea "Blocked till 9/2"
type textarea "x"
type textarea "Blocked till 9/25"
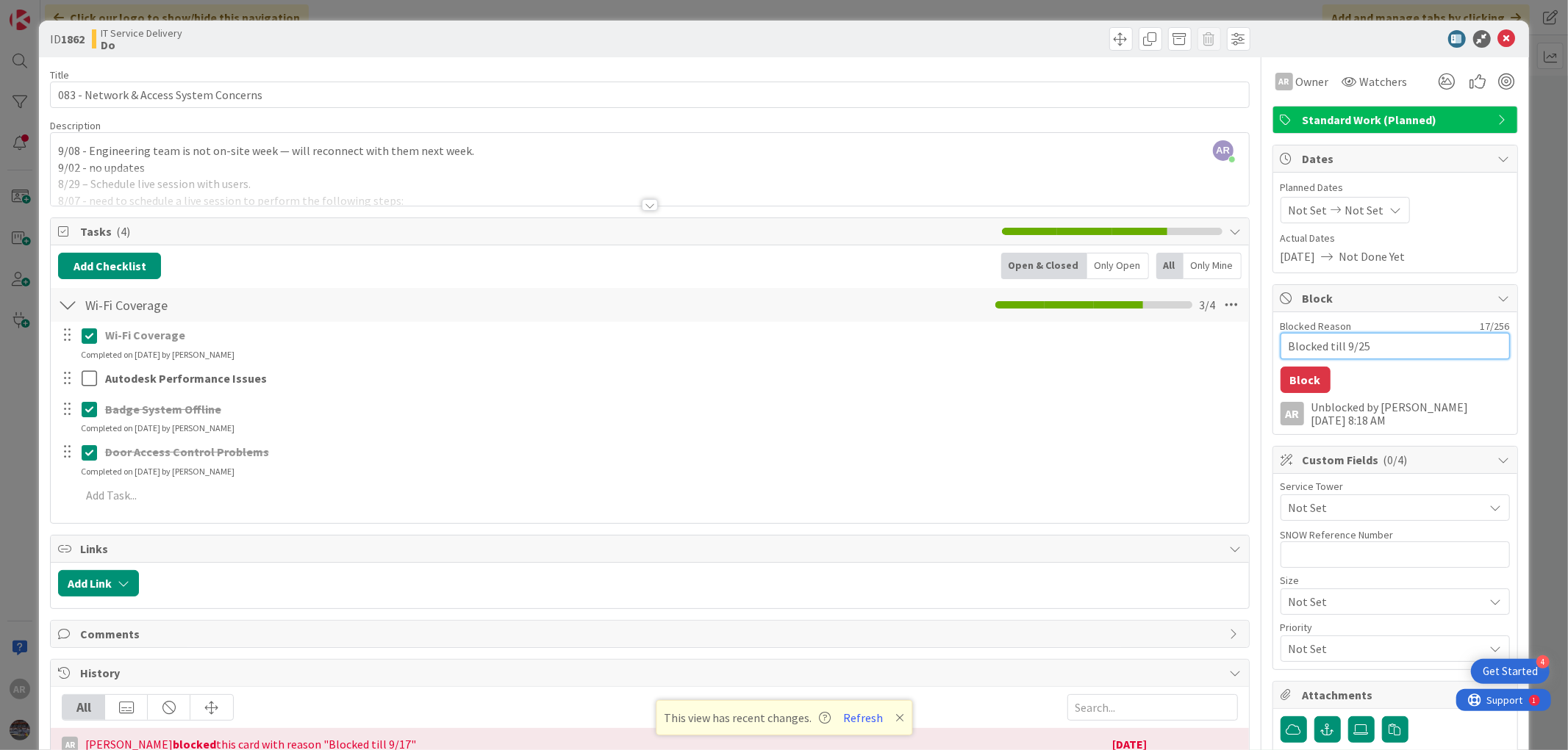
type textarea "x"
type textarea "Blocked till 9/25"
type textarea "x"
type textarea "Blocked till 9/25 -"
type textarea "x"
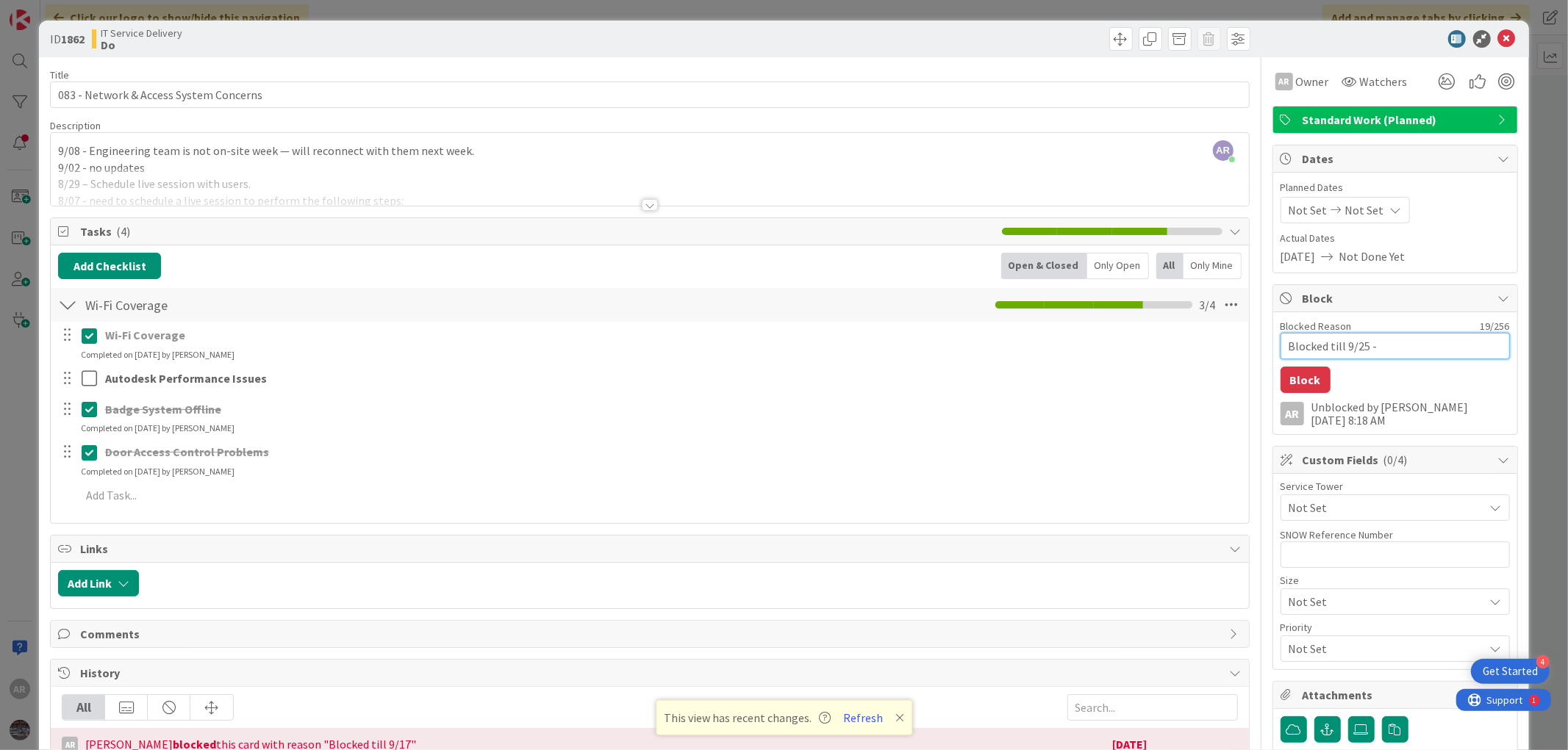
type textarea "Blocked till 9/25 -"
type textarea "x"
type textarea "Blocked till 9/25 - T"
type textarea "x"
type textarea "Blocked till 9/25 - TH"
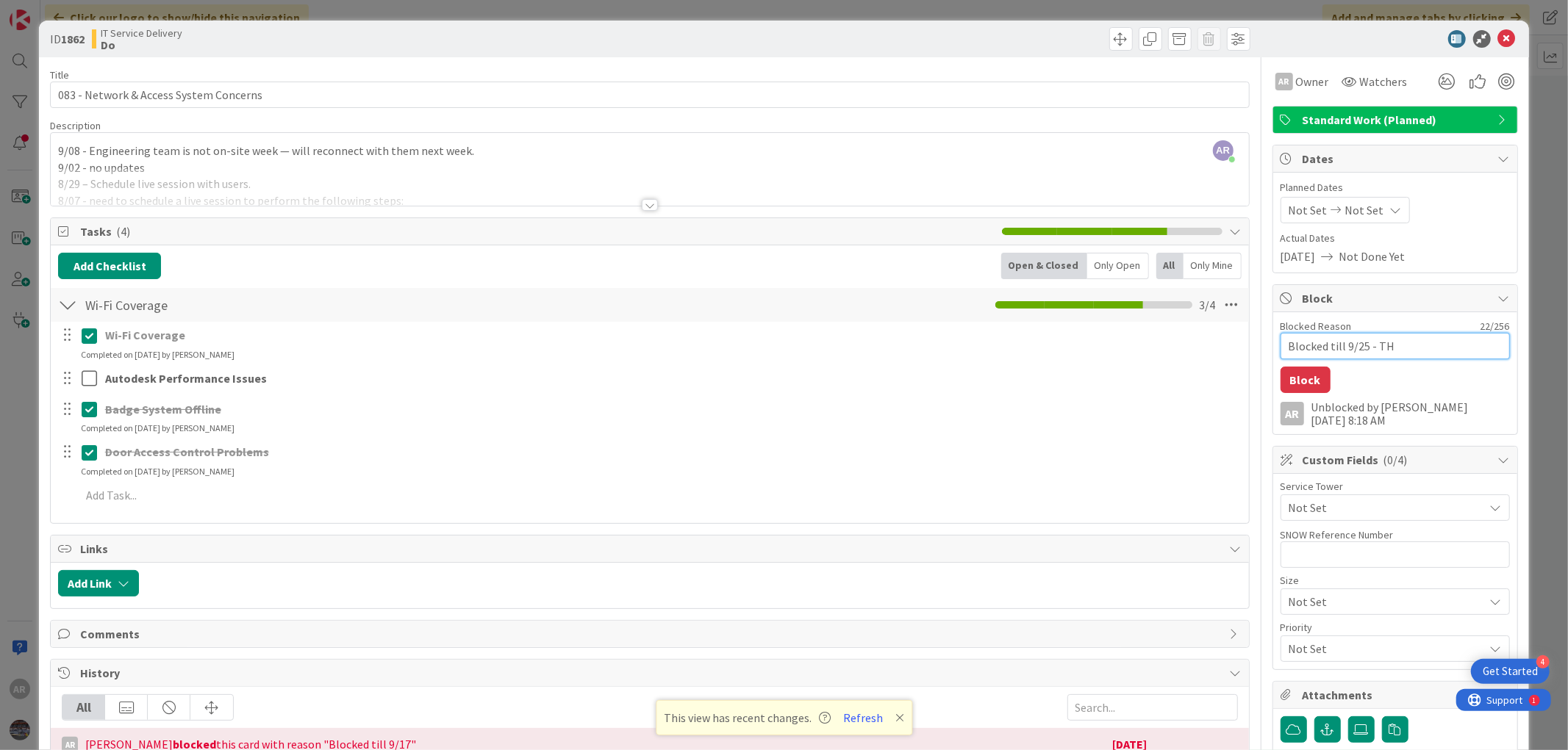
type textarea "x"
type textarea "Blocked till 9/25 - T"
type textarea "x"
type textarea "Blocked till 9/25 - Th"
type textarea "x"
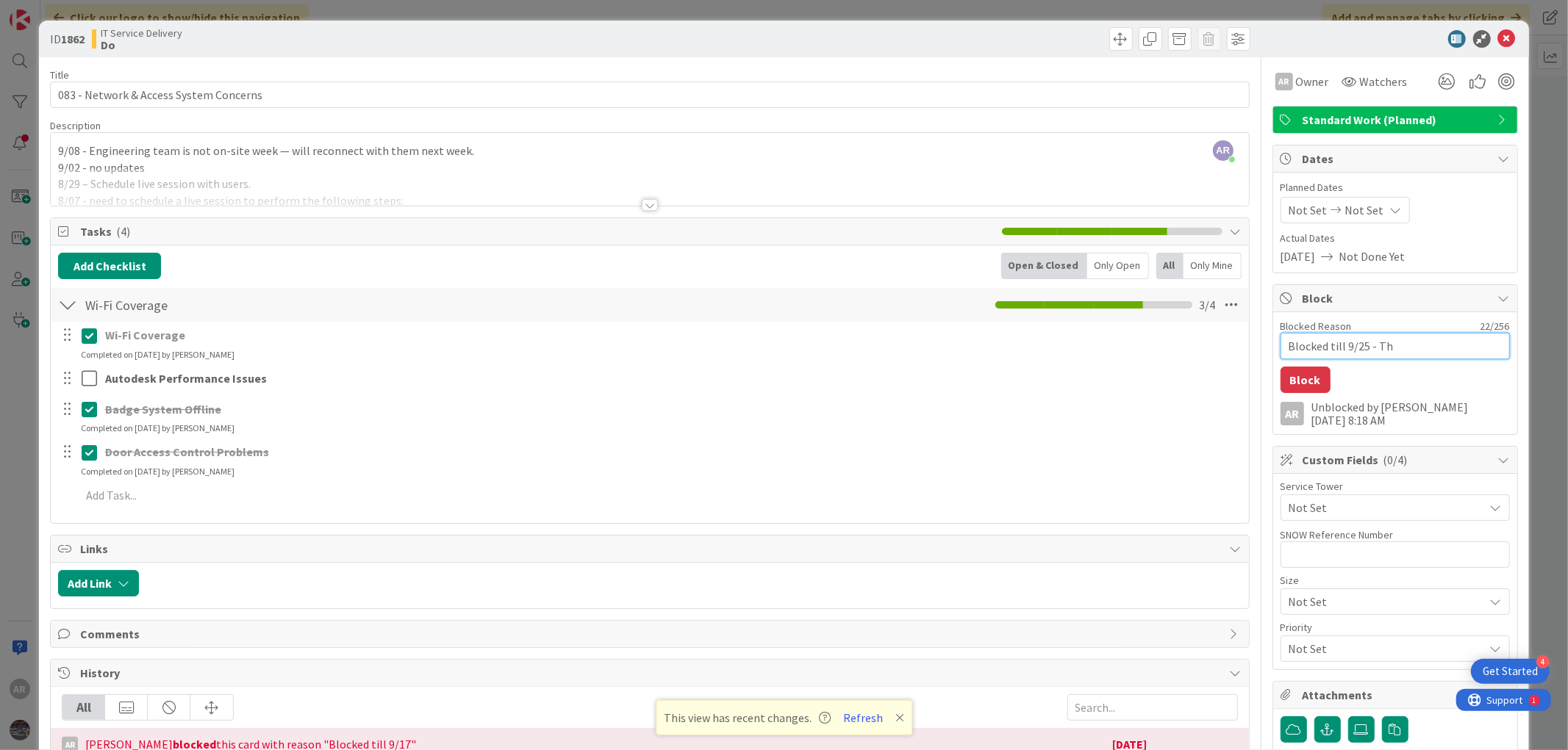
type textarea "Blocked till 9/25 - Tho"
type textarea "x"
type textarea "Blocked till 9/25 - [PERSON_NAME]"
type textarea "x"
type textarea "Blocked till 9/25 - [PERSON_NAME]"
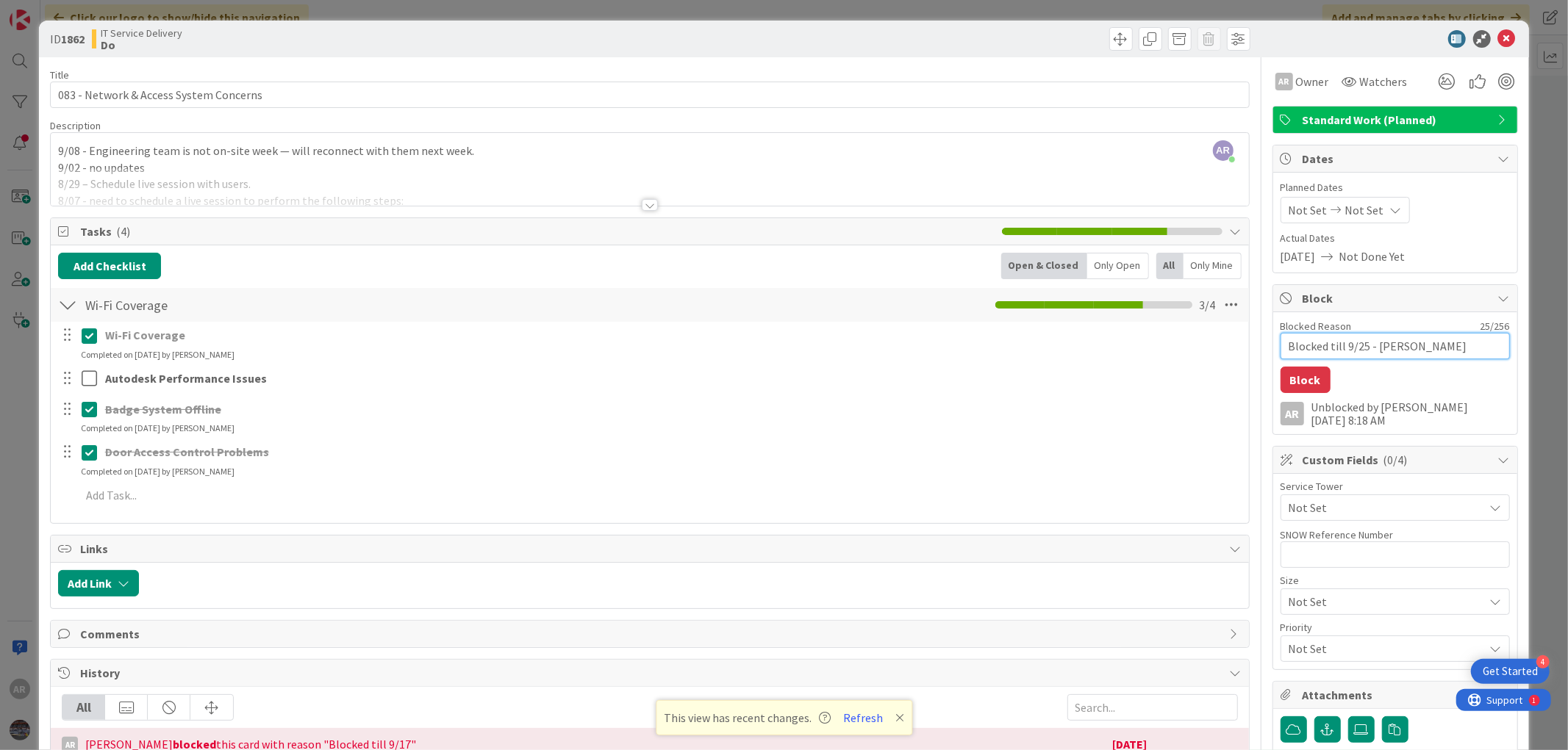
type textarea "x"
type textarea "Blocked till 9/25 - [PERSON_NAME]"
click at [1419, 340] on textarea "Blocked till 9/25 - [PERSON_NAME]" at bounding box center [1395, 346] width 230 height 26
type textarea "x"
type textarea "Blocked till 9/25 - [PERSON_NAME]"
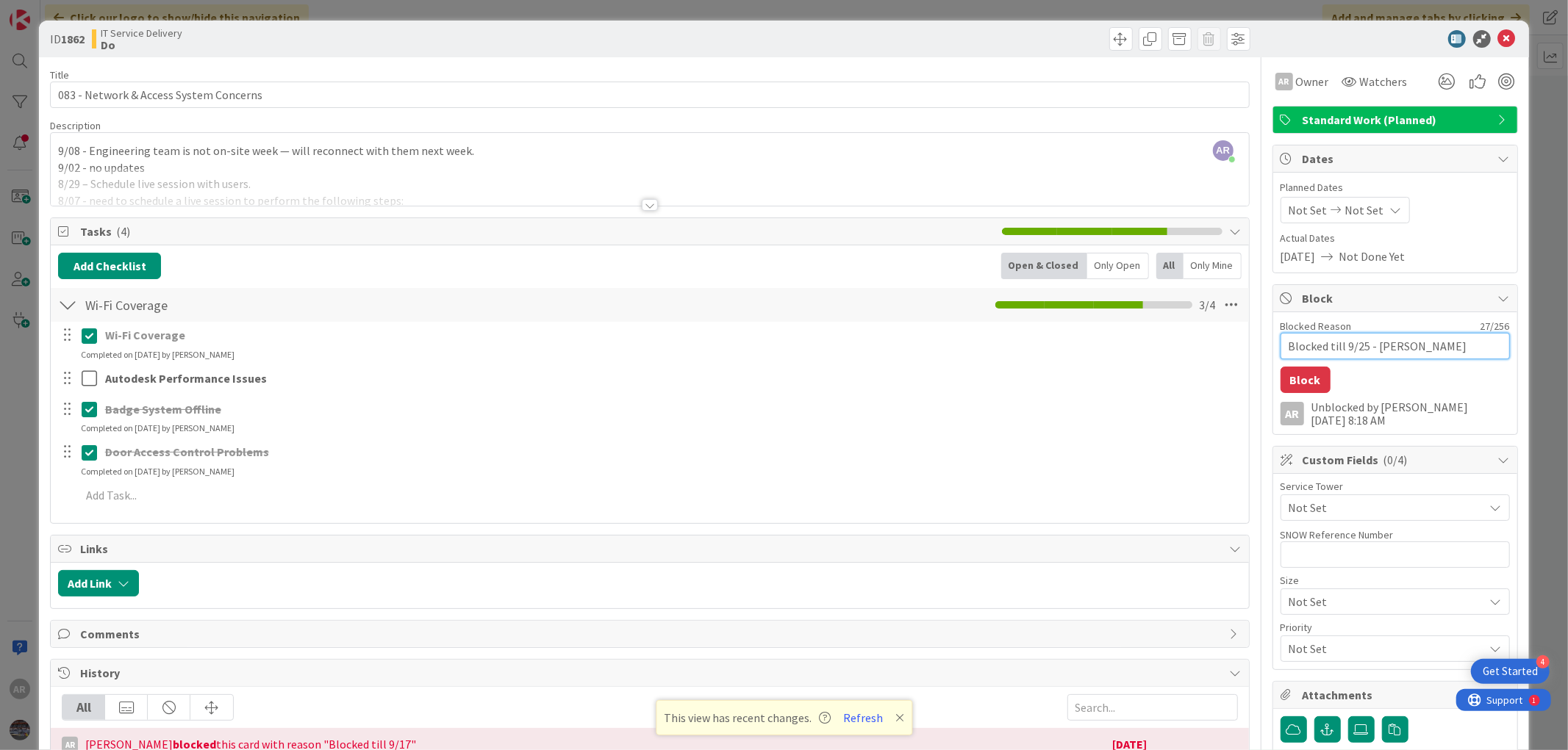
type textarea "x"
type textarea "Blocked till 9/25 - [PERSON_NAME]"
type textarea "x"
type textarea "Blocked till 9/25 - [PERSON_NAME] on"
type textarea "x"
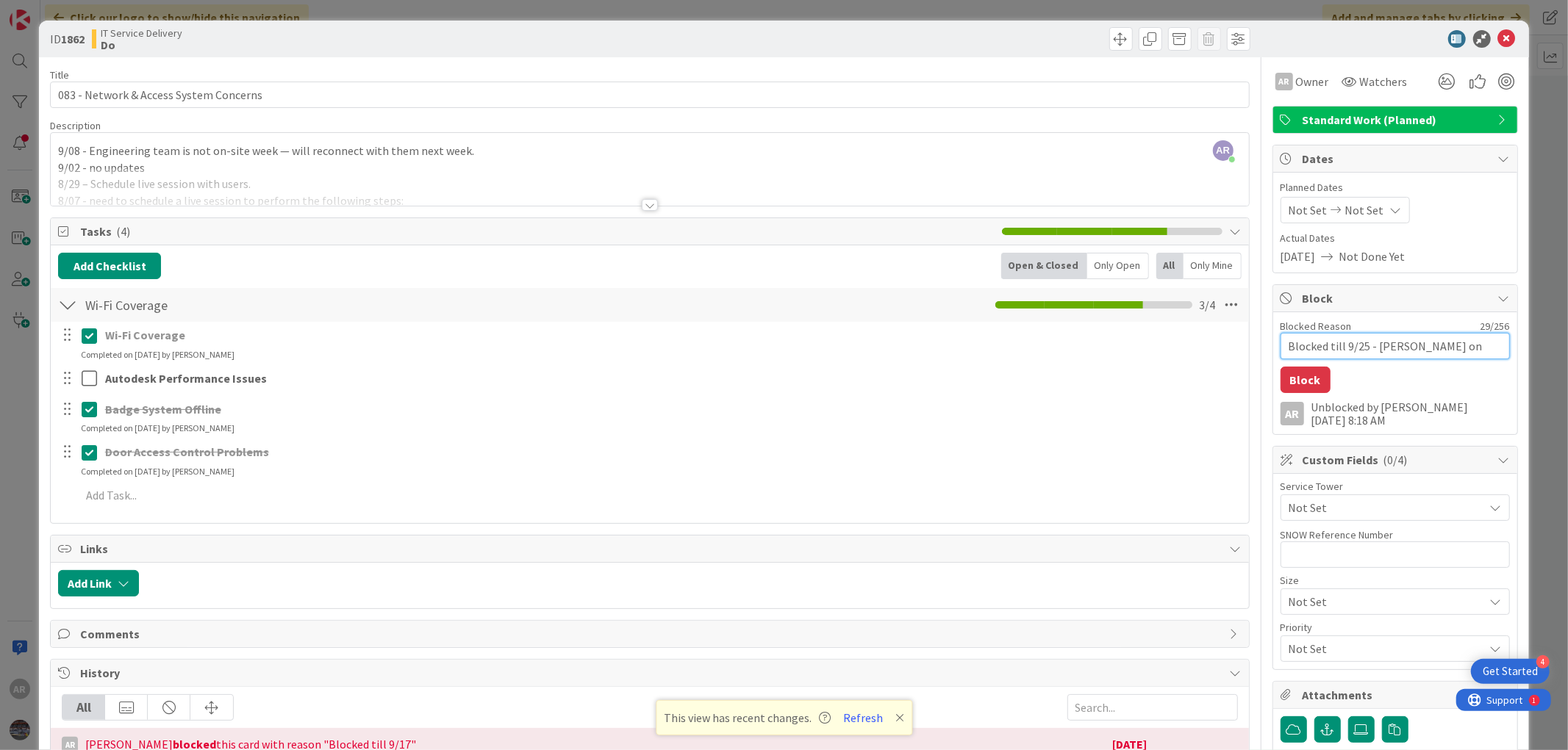
type textarea "Blocked till 9/25 - [PERSON_NAME] on"
type textarea "x"
type textarea "Blocked till 9/25 - [PERSON_NAME] on P"
type textarea "x"
type textarea "Blocked till 9/25 - [PERSON_NAME] on PT"
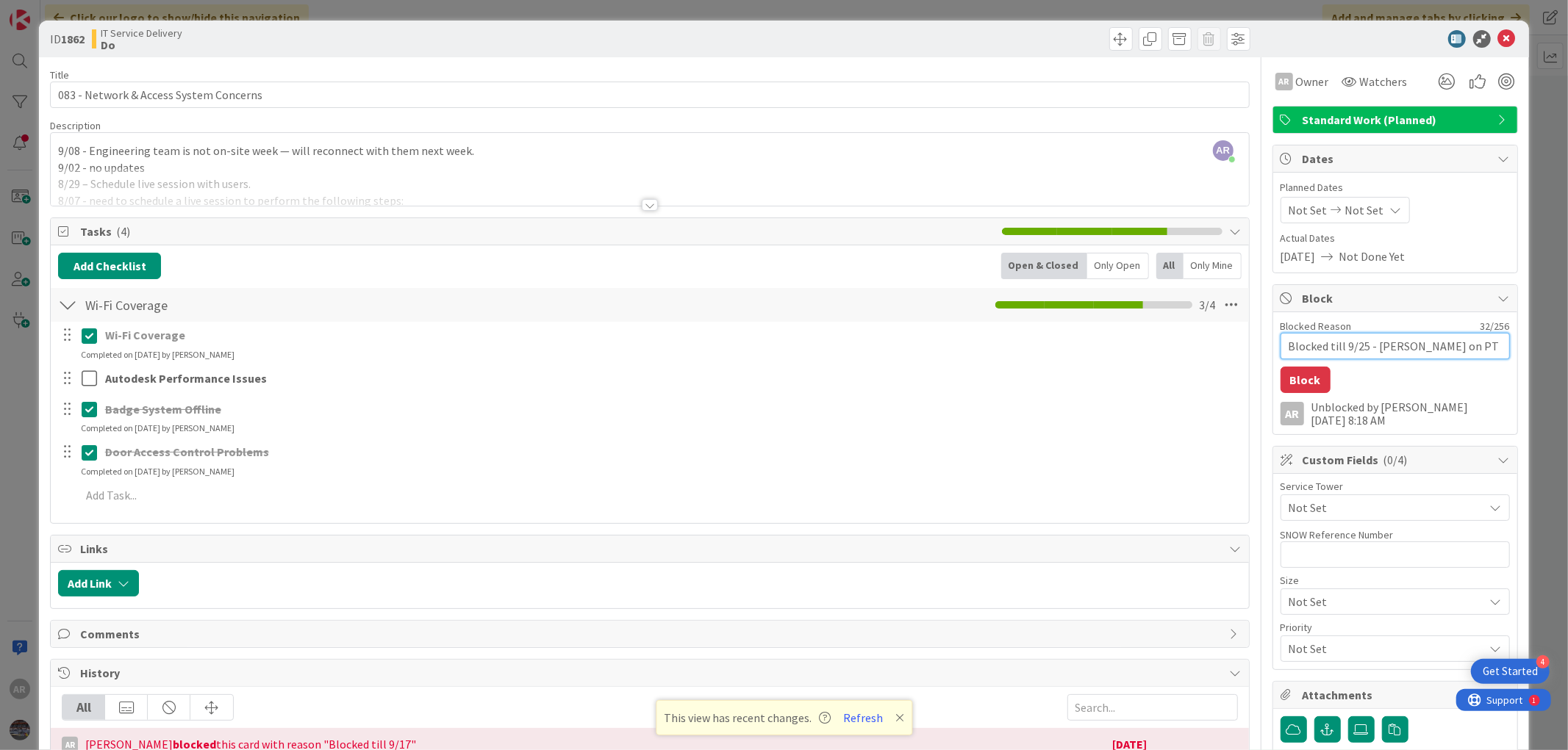
type textarea "x"
type textarea "Blocked till 9/25 - [PERSON_NAME] on PTO"
click at [1290, 379] on button "Block" at bounding box center [1306, 380] width 50 height 26
